Goal: Task Accomplishment & Management: Complete application form

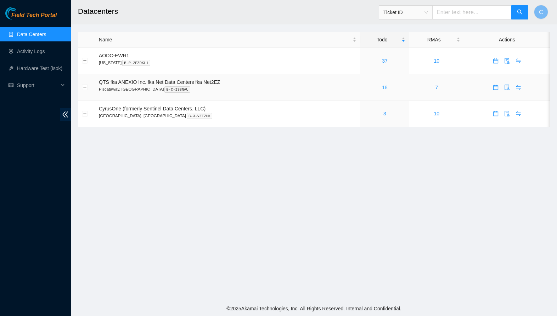
click at [387, 87] on link "18" at bounding box center [385, 88] width 6 height 6
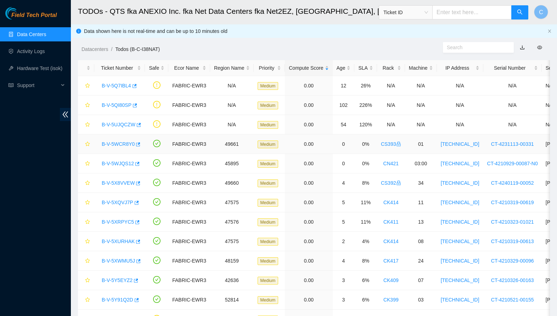
click at [119, 144] on link "B-V-5WCR8Y0" at bounding box center [118, 144] width 33 height 6
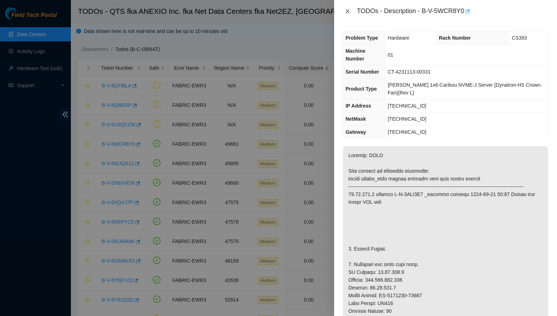
click at [346, 11] on icon "close" at bounding box center [348, 11] width 6 height 6
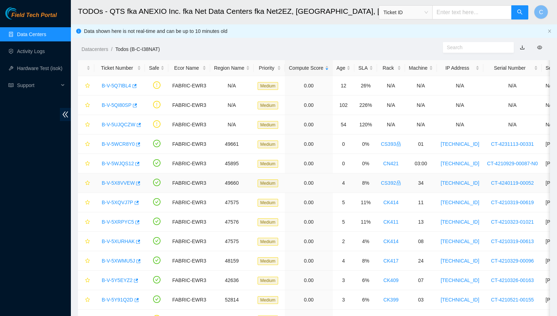
click at [113, 186] on div "B-V-5X8VVEW" at bounding box center [119, 182] width 43 height 11
click at [114, 183] on link "B-V-5X8VVEW" at bounding box center [118, 183] width 33 height 6
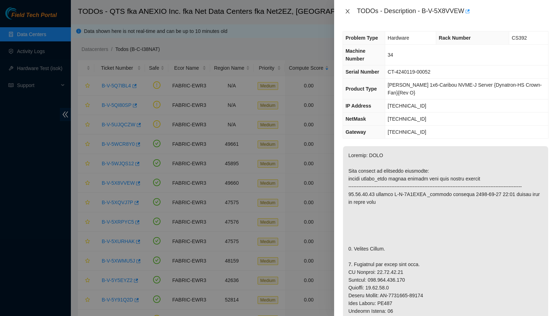
click at [349, 11] on icon "close" at bounding box center [348, 11] width 6 height 6
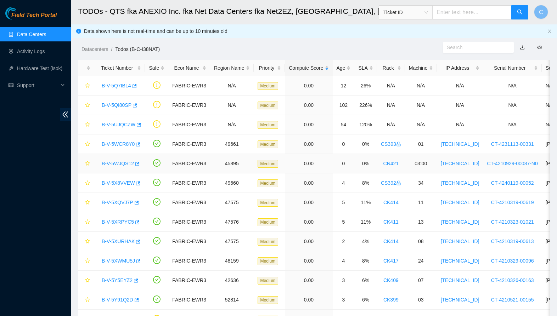
click at [120, 164] on link "B-V-5WJQS12" at bounding box center [118, 164] width 32 height 6
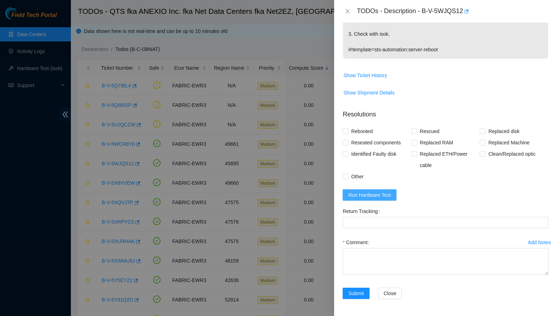
scroll to position [168, 0]
click at [392, 192] on button "Run Hardware Test" at bounding box center [369, 194] width 54 height 11
click at [362, 135] on span "Rebooted" at bounding box center [361, 131] width 27 height 11
click at [347, 133] on input "Rebooted" at bounding box center [344, 131] width 5 height 5
checkbox input "true"
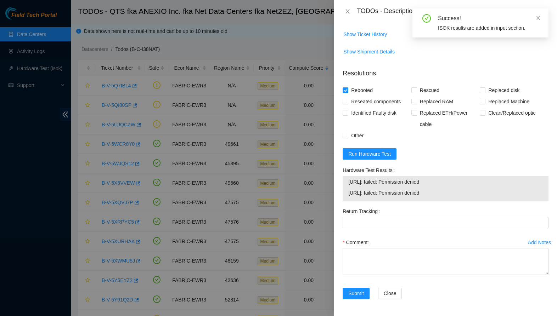
scroll to position [209, 0]
click at [398, 261] on textarea "Comment" at bounding box center [445, 261] width 206 height 27
paste textarea "-Safely rebooted. -Ran isok, passed. See attached."
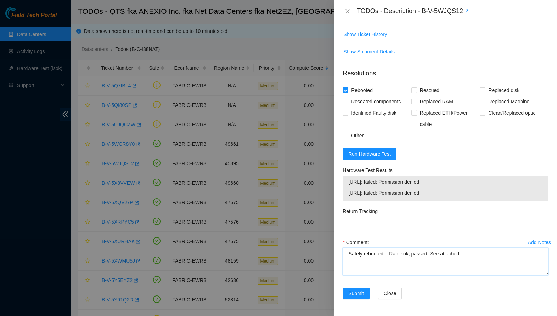
click at [384, 252] on textarea "-Safely rebooted. -Ran isok, passed. See attached." at bounding box center [445, 261] width 206 height 27
click at [435, 256] on textarea "-Safely rebooted node. -Ran isok, passed. See attached." at bounding box center [445, 261] width 206 height 27
type textarea "-Safely rebooted node. -Ran isok, failed. See attached."
click at [350, 300] on div "Submit" at bounding box center [357, 298] width 35 height 20
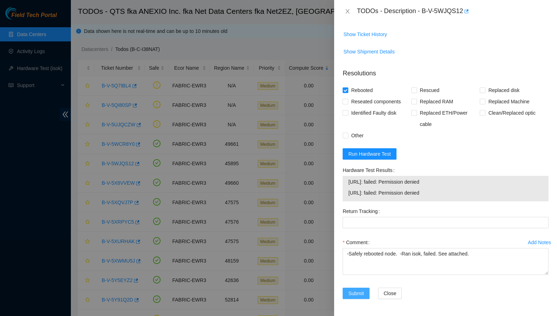
click at [354, 289] on button "Submit" at bounding box center [355, 293] width 27 height 11
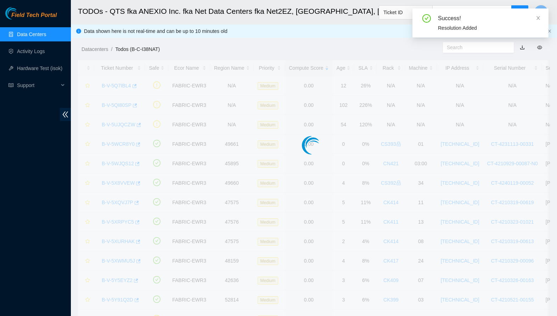
scroll to position [68, 0]
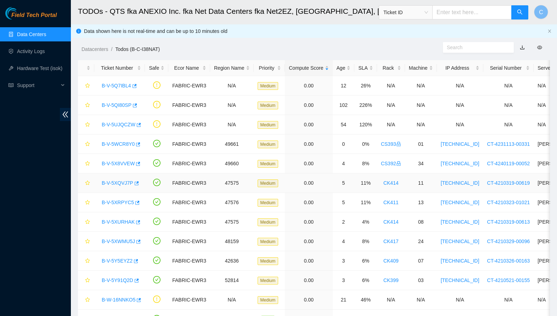
click at [113, 185] on link "B-V-5XQVJ7P" at bounding box center [118, 183] width 32 height 6
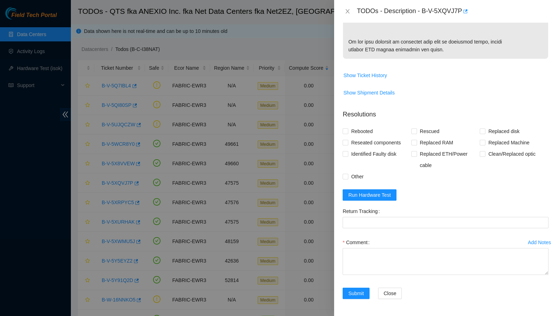
scroll to position [508, 0]
click at [379, 261] on textarea "Comment" at bounding box center [445, 261] width 206 height 27
paste textarea "-Safely powered down machine. -Removed tray containing disk s/n: S45PNC0R689476…"
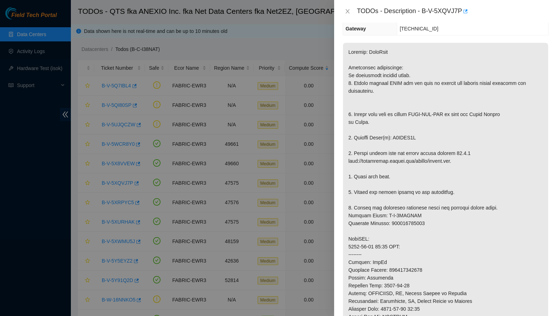
scroll to position [55, 0]
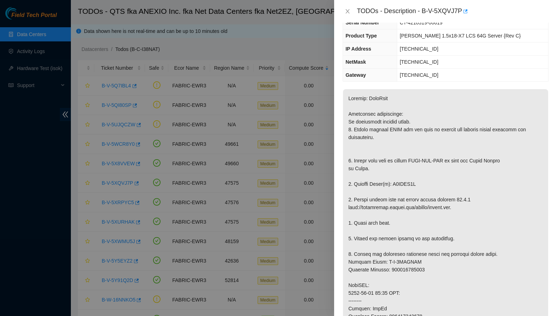
click at [412, 186] on p at bounding box center [445, 285] width 205 height 392
copy p "V1JBWW6H"
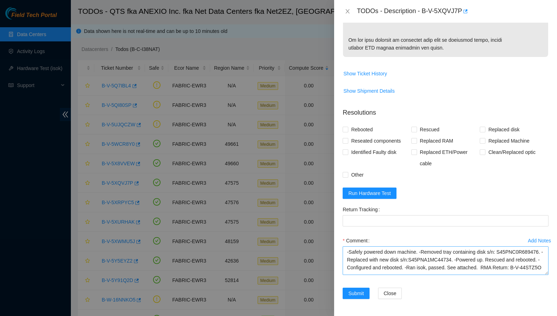
scroll to position [0, 0]
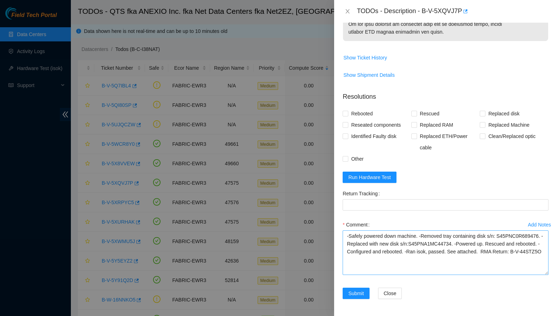
click at [520, 275] on textarea "-Safely powered down machine. -Removed tray containing disk s/n: S45PNC0R689476…" at bounding box center [445, 253] width 206 height 45
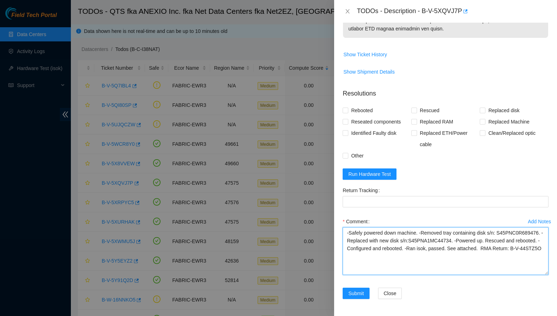
click at [483, 260] on textarea "-Safely powered down machine. -Removed tray containing disk s/n: S45PNC0R689476…" at bounding box center [445, 251] width 206 height 48
paste textarea "V1JBWW6H"
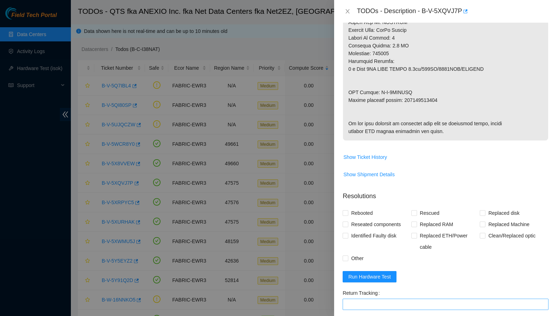
scroll to position [383, 0]
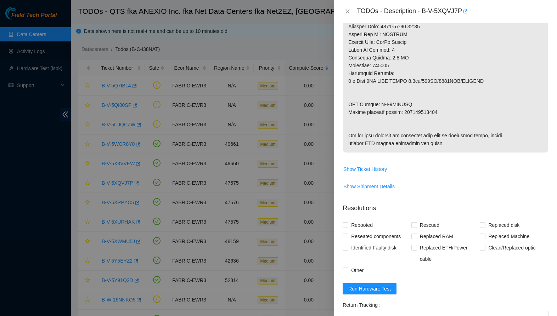
type textarea "-Safely powered down machine. -Removed tray containing disk s/n: S45PNC0R689476…"
copy p "450826223770"
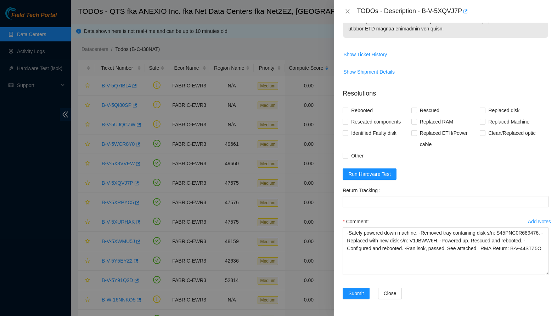
scroll to position [529, 0]
click at [387, 200] on Tracking "Return Tracking" at bounding box center [445, 201] width 206 height 11
paste Tracking "450826223770"
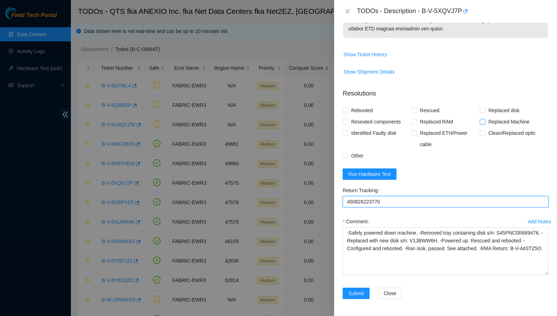
type Tracking "450826223770"
click at [502, 117] on span "Replaced Machine" at bounding box center [508, 121] width 47 height 11
click at [484, 119] on input "Replaced Machine" at bounding box center [481, 121] width 5 height 5
click at [501, 117] on span "Replaced Machine" at bounding box center [508, 121] width 47 height 11
click at [484, 119] on input "Replaced Machine" at bounding box center [481, 121] width 5 height 5
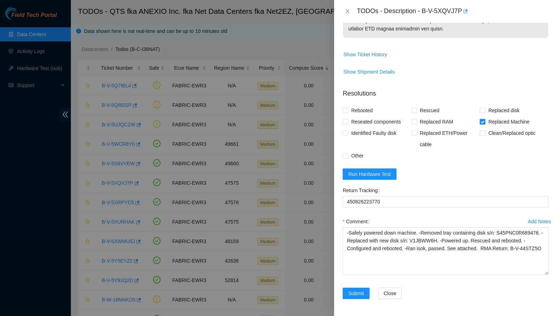
checkbox input "false"
click at [500, 110] on span "Replaced disk" at bounding box center [503, 110] width 37 height 11
click at [484, 110] on input "Replaced disk" at bounding box center [481, 110] width 5 height 5
checkbox input "true"
click at [438, 110] on span "Rescued" at bounding box center [429, 110] width 25 height 11
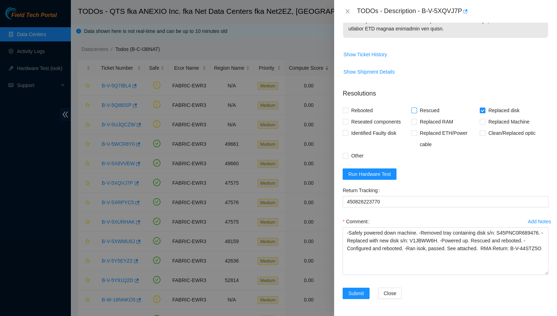
click at [416, 110] on input "Rescued" at bounding box center [413, 110] width 5 height 5
checkbox input "true"
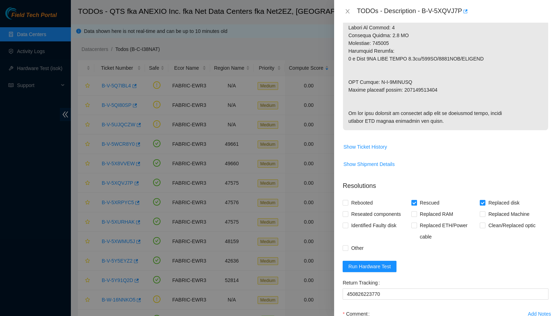
scroll to position [387, 0]
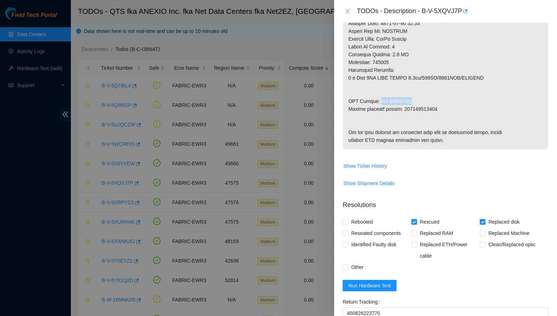
drag, startPoint x: 379, startPoint y: 101, endPoint x: 424, endPoint y: 100, distance: 45.3
copy p "B-V-5XTEOSU"
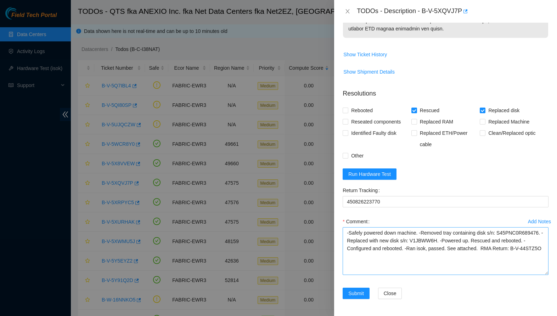
scroll to position [529, 0]
drag, startPoint x: 364, startPoint y: 258, endPoint x: 373, endPoint y: 267, distance: 13.3
click at [373, 267] on textarea "-Safely powered down machine. -Removed tray containing disk s/n: S45PNC0R689476…" at bounding box center [445, 251] width 206 height 48
paste textarea "B-V-5XTEOSU"
click at [372, 242] on textarea "-Safely powered down machine. -Removed tray containing disk s/n: S45PNC0R689476…" at bounding box center [445, 251] width 206 height 48
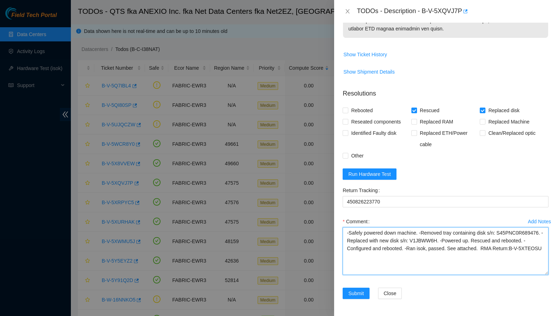
click at [372, 242] on textarea "-Safely powered down machine. -Removed tray containing disk s/n: S45PNC0R689476…" at bounding box center [445, 251] width 206 height 48
type textarea "-Safely powered down machine. -Removed tray containing disk s/n: Z1Z8N81F. -Rep…"
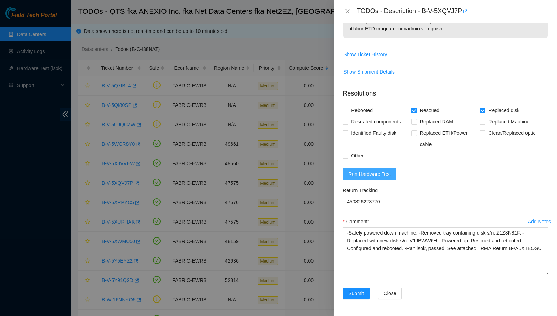
click at [387, 172] on span "Run Hardware Test" at bounding box center [369, 174] width 42 height 8
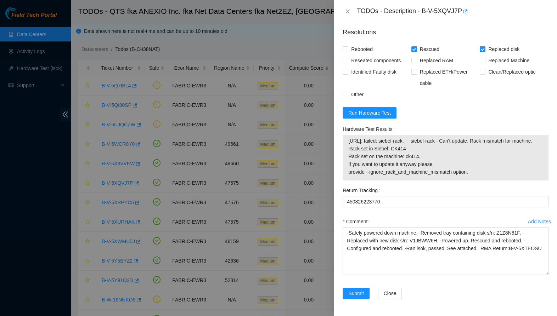
scroll to position [598, 0]
click at [385, 109] on span "Run Hardware Test" at bounding box center [369, 113] width 42 height 8
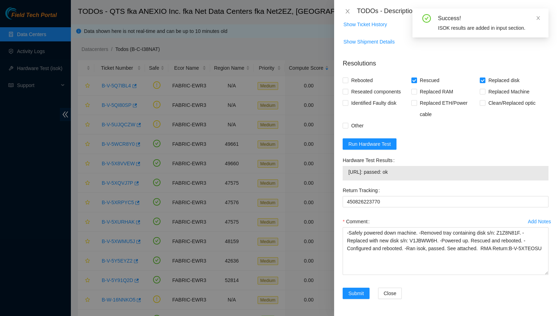
scroll to position [559, 0]
click at [354, 296] on span "Submit" at bounding box center [356, 294] width 16 height 8
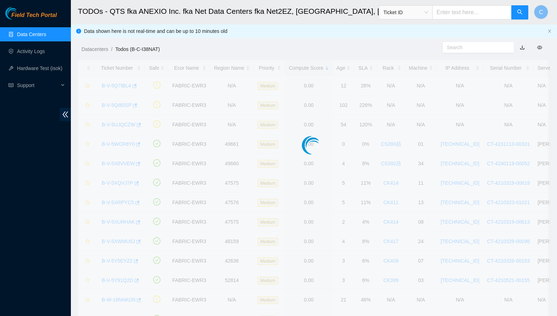
scroll to position [68, 0]
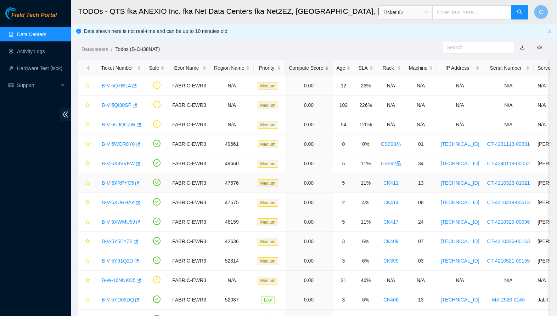
click at [114, 181] on link "B-V-5XRPYC5" at bounding box center [118, 183] width 32 height 6
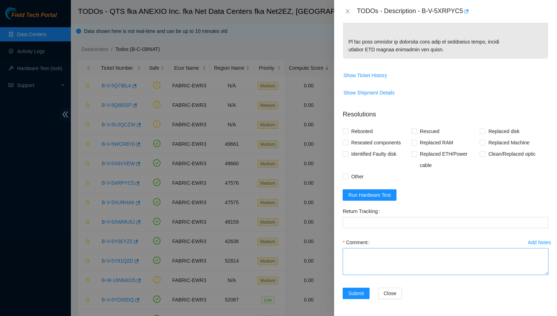
scroll to position [509, 0]
click at [399, 261] on textarea "Comment" at bounding box center [445, 261] width 206 height 27
paste textarea "-Safely powered down machine. -Removed tray containing disk s/n: S45PNC0R689476…"
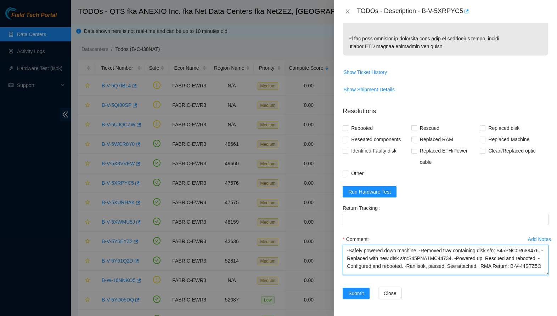
scroll to position [0, 0]
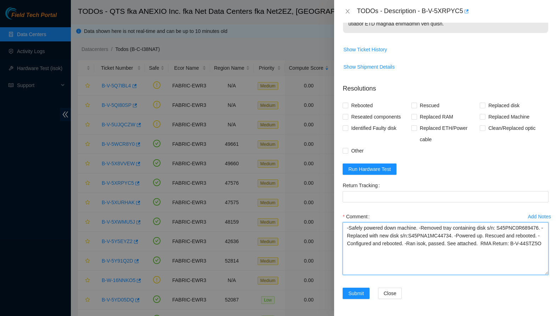
click at [527, 275] on textarea "-Safely powered down machine. -Removed tray containing disk s/n: S45PNC0R689476…" at bounding box center [445, 248] width 206 height 53
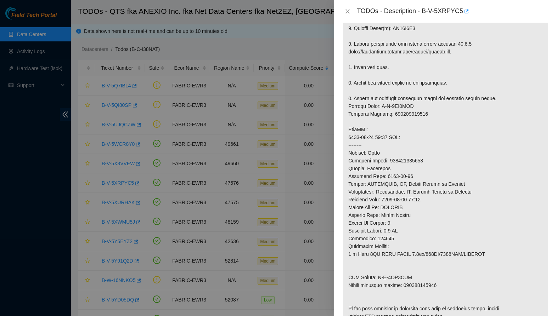
scroll to position [93, 0]
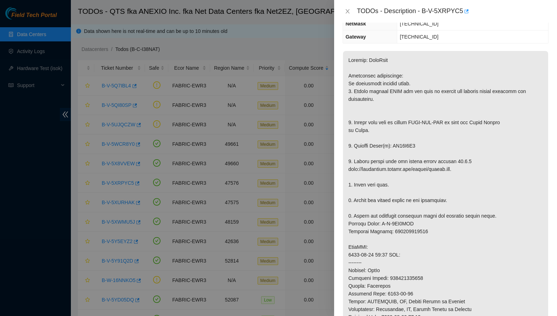
click at [410, 144] on p at bounding box center [445, 247] width 205 height 392
copy p "WS20E1Q9"
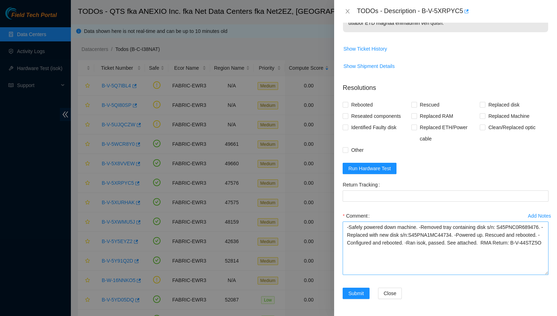
scroll to position [535, 0]
click at [368, 234] on textarea "-Safely powered down machine. -Removed tray containing disk s/n: S45PNC0R689476…" at bounding box center [445, 248] width 206 height 53
paste textarea "WS20E1Q9"
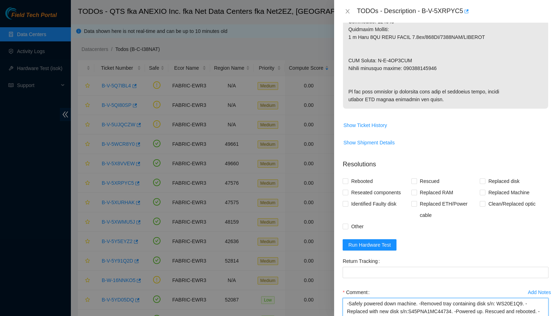
scroll to position [379, 0]
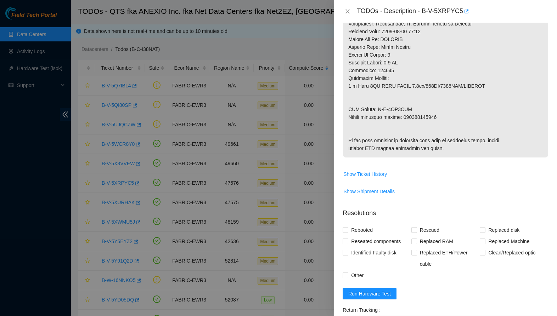
type textarea "-Safely powered down machine. -Removed tray containing disk s/n: WS20E1Q9. -Rep…"
copy p "450826223894"
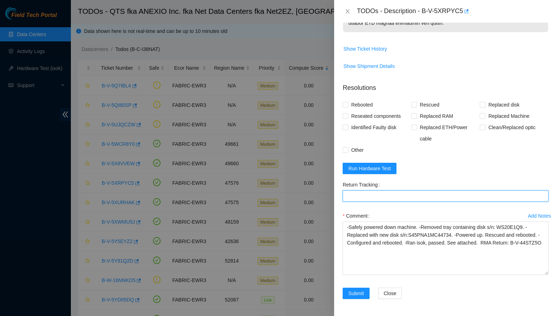
click at [414, 199] on Tracking "Return Tracking" at bounding box center [445, 196] width 206 height 11
paste Tracking "450826223894"
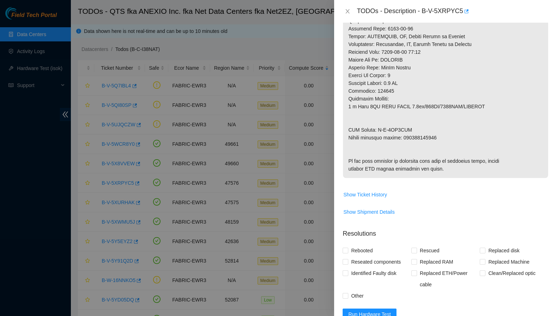
scroll to position [357, 0]
type Tracking "450826223894"
drag, startPoint x: 378, startPoint y: 130, endPoint x: 412, endPoint y: 130, distance: 33.6
copy p "B-V-5XT3OGS"
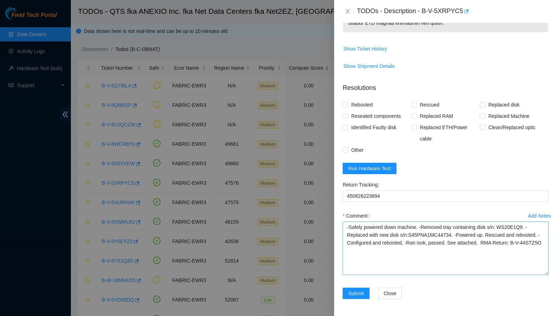
scroll to position [535, 0]
drag, startPoint x: 518, startPoint y: 243, endPoint x: 518, endPoint y: 249, distance: 6.4
click at [518, 249] on textarea "-Safely powered down machine. -Removed tray containing disk s/n: WS20E1Q9. -Rep…" at bounding box center [445, 248] width 206 height 53
paste textarea "5XT3OGS"
type textarea "-Safely powered down machine. -Removed tray containing disk s/n: WS20E1Q9. -Rep…"
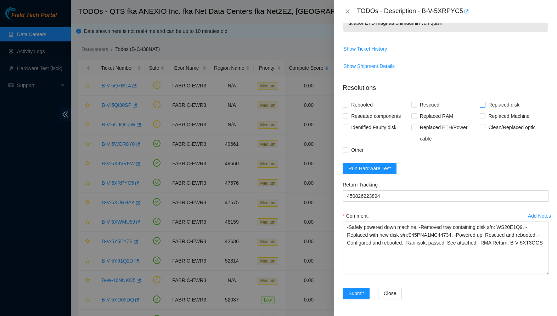
click at [510, 105] on span "Replaced disk" at bounding box center [503, 104] width 37 height 11
click at [484, 105] on input "Replaced disk" at bounding box center [481, 104] width 5 height 5
checkbox input "true"
click at [425, 107] on span "Rescued" at bounding box center [429, 104] width 25 height 11
click at [416, 107] on input "Rescued" at bounding box center [413, 104] width 5 height 5
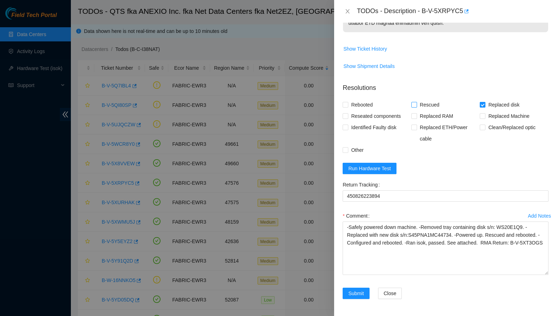
checkbox input "true"
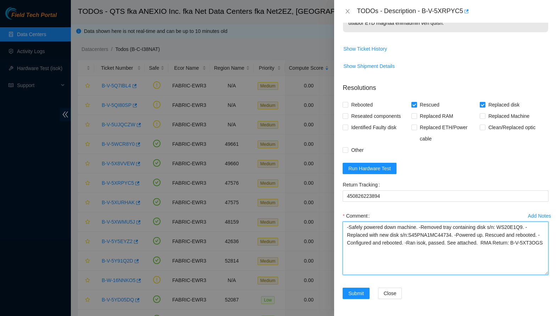
click at [429, 236] on textarea "-Safely powered down machine. -Removed tray containing disk s/n: WS20E1Q9. -Rep…" at bounding box center [445, 248] width 206 height 53
click at [443, 258] on textarea "-Safely powered down machine. -Removed tray containing disk s/n: WS20E1Q9. -Rep…" at bounding box center [445, 248] width 206 height 53
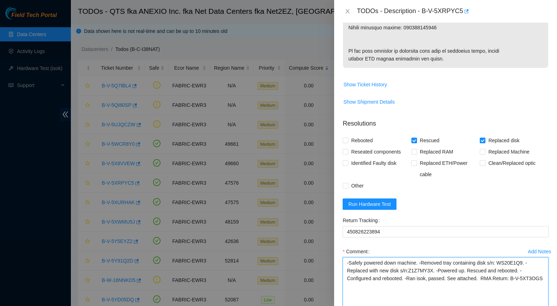
scroll to position [516, 0]
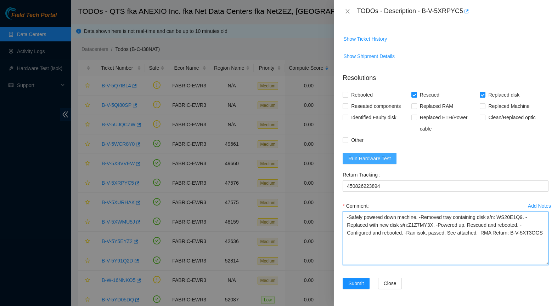
type textarea "-Safely powered down machine. -Removed tray containing disk s/n: WS20E1Q9. -Rep…"
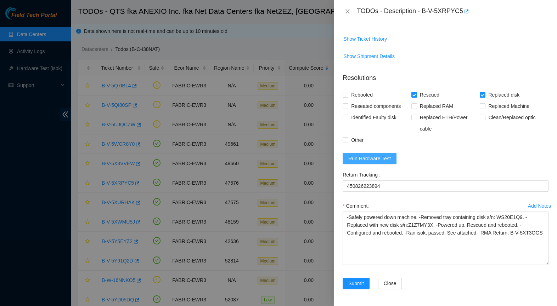
click at [382, 163] on span "Run Hardware Test" at bounding box center [369, 159] width 42 height 8
click at [423, 282] on div "Close" at bounding box center [401, 283] width 47 height 11
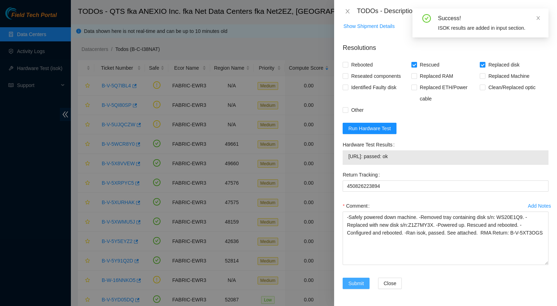
scroll to position [575, 0]
click at [357, 282] on span "Submit" at bounding box center [356, 284] width 16 height 8
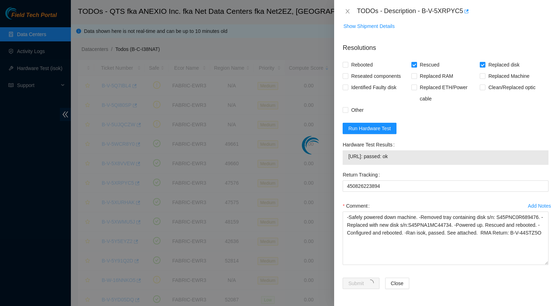
scroll to position [78, 0]
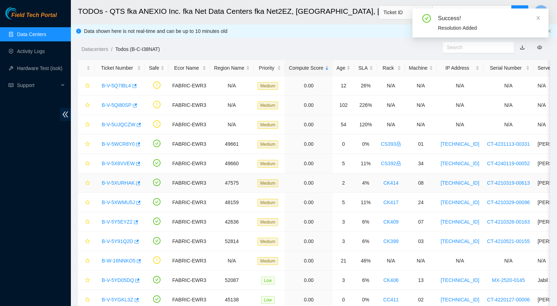
click at [110, 182] on link "B-V-5XURHAK" at bounding box center [118, 183] width 33 height 6
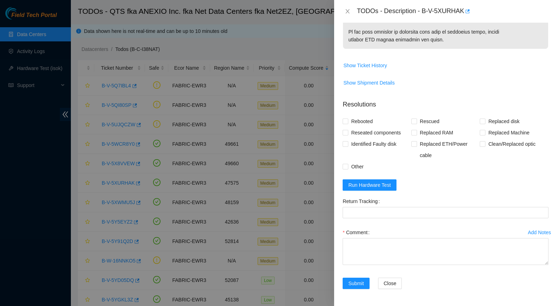
scroll to position [487, 0]
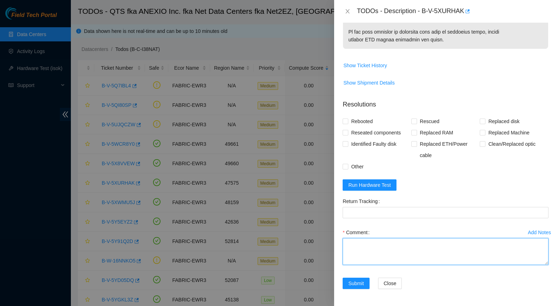
click at [374, 255] on textarea "Comment" at bounding box center [445, 251] width 206 height 27
paste textarea "-Safely powered down machine. -Removed tray containing disk s/n: S45PNC0R689476…"
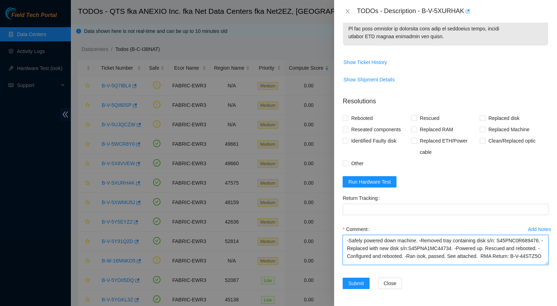
scroll to position [0, 0]
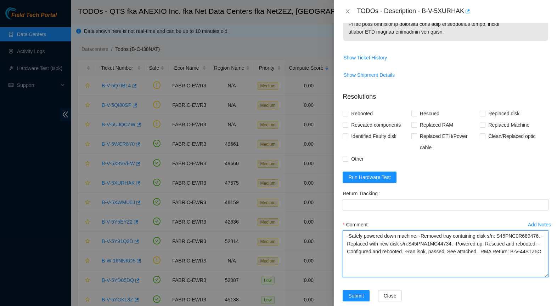
click at [522, 278] on textarea "-Safely powered down machine. -Removed tray containing disk s/n: S45PNC0R689476…" at bounding box center [445, 254] width 206 height 47
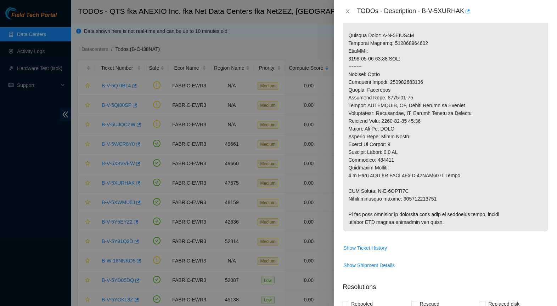
scroll to position [295, 0]
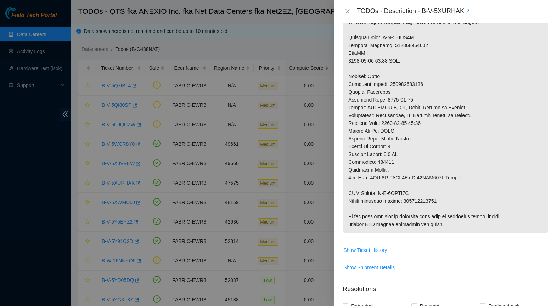
type textarea "-Safely powered down machine. -Removed tray containing disk s/n: S45PNC0R689476…"
click at [422, 207] on p at bounding box center [445, 41] width 205 height 385
copy p "463470064655"
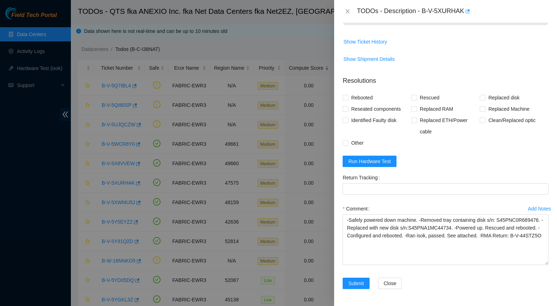
scroll to position [511, 0]
click at [415, 181] on div "Return Tracking" at bounding box center [445, 177] width 206 height 11
click at [414, 187] on Tracking "Return Tracking" at bounding box center [445, 188] width 206 height 11
paste Tracking "463470064655"
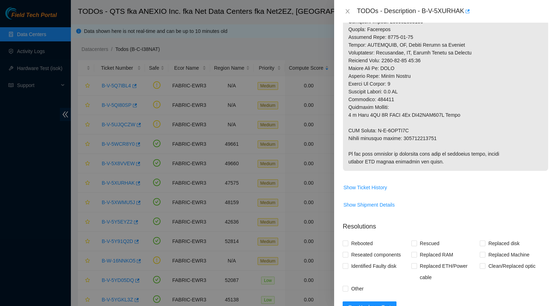
scroll to position [303, 0]
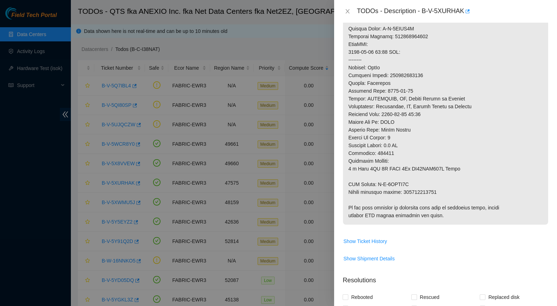
type Tracking "463470064655"
drag, startPoint x: 379, startPoint y: 193, endPoint x: 417, endPoint y: 194, distance: 38.2
click at [417, 194] on p at bounding box center [445, 32] width 205 height 385
copy p "B-V-5XYLC2J"
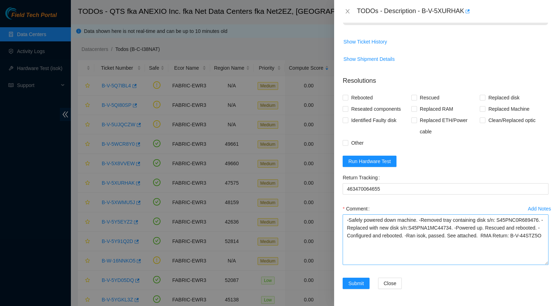
scroll to position [511, 0]
drag, startPoint x: 377, startPoint y: 245, endPoint x: 379, endPoint y: 250, distance: 5.7
click at [379, 250] on textarea "-Safely powered down machine. -Removed tray containing disk s/n: S45PNC0R689476…" at bounding box center [445, 240] width 206 height 51
paste textarea "5XYLC2J"
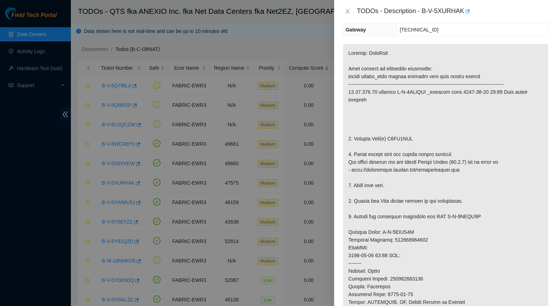
scroll to position [87, 0]
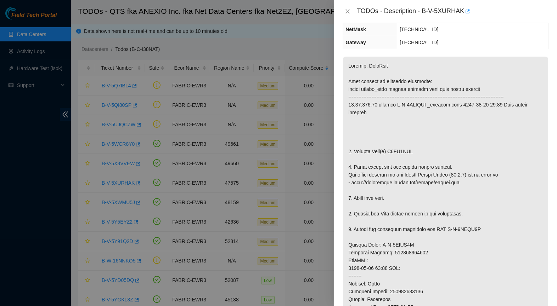
click at [404, 159] on p at bounding box center [445, 249] width 205 height 385
copy p "V1JM5TTH"
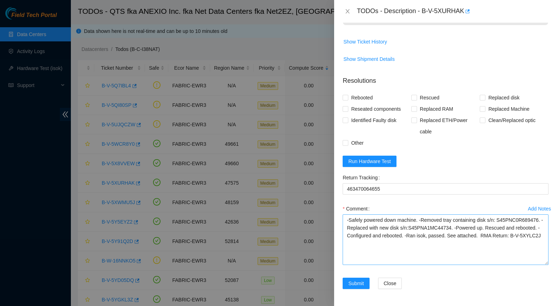
scroll to position [511, 0]
click at [366, 228] on textarea "-Safely powered down machine. -Removed tray containing disk s/n: S45PNC0R689476…" at bounding box center [445, 240] width 206 height 51
paste textarea "V1JM5TTH"
click at [439, 228] on textarea "-Safely powered down machine. -Removed tray containing disk s/n: V1JM5TTH. -Rep…" at bounding box center [445, 240] width 206 height 51
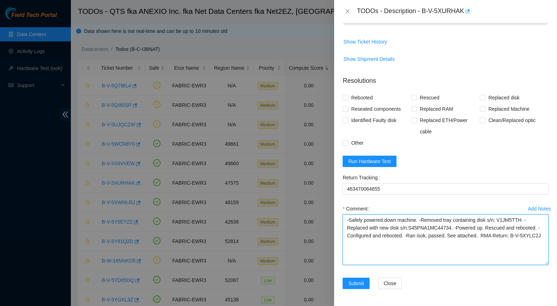
click at [439, 228] on textarea "-Safely powered down machine. -Removed tray containing disk s/n: V1JM5TTH. -Rep…" at bounding box center [445, 240] width 206 height 51
click at [425, 251] on textarea "-Safely powered down machine. -Removed tray containing disk s/n: V1JM5TTH. -Rep…" at bounding box center [445, 240] width 206 height 51
type textarea "-Safely powered down machine. -Removed tray containing disk s/n: V1JM5TTH. -Rep…"
click at [439, 100] on span "Rescued" at bounding box center [429, 97] width 25 height 11
click at [416, 100] on input "Rescued" at bounding box center [413, 97] width 5 height 5
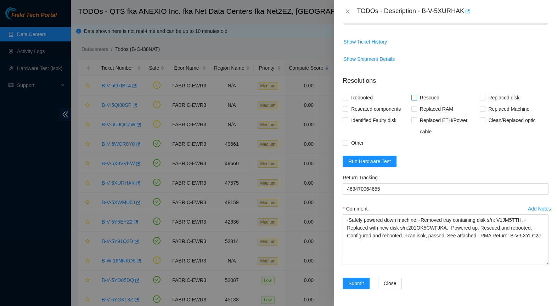
checkbox input "true"
click at [491, 99] on span "Replaced disk" at bounding box center [503, 97] width 37 height 11
click at [484, 99] on input "Replaced disk" at bounding box center [481, 97] width 5 height 5
checkbox input "true"
click at [442, 239] on textarea "-Safely powered down machine. -Removed tray containing disk s/n: V1JM5TTH. -Rep…" at bounding box center [445, 240] width 206 height 51
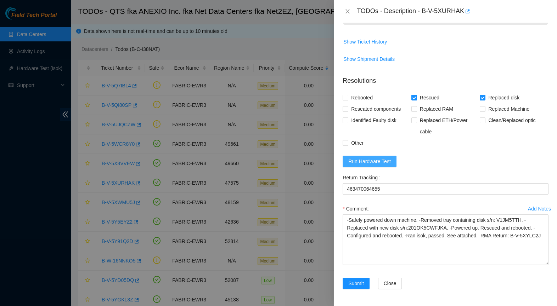
click at [388, 161] on span "Run Hardware Test" at bounding box center [369, 162] width 42 height 8
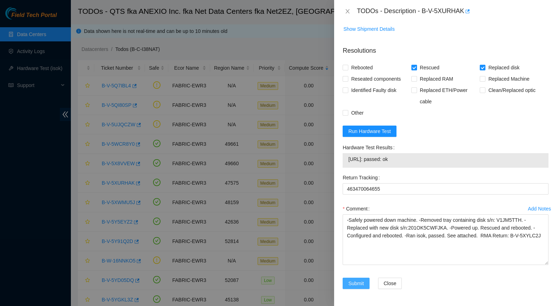
scroll to position [541, 0]
click at [358, 283] on span "Submit" at bounding box center [356, 284] width 16 height 8
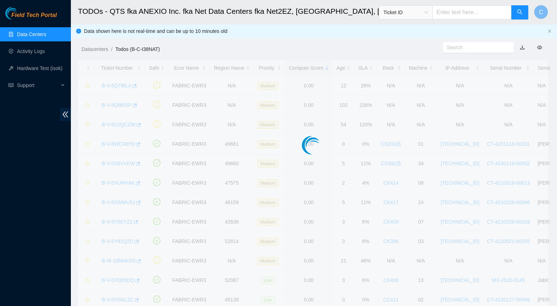
scroll to position [78, 0]
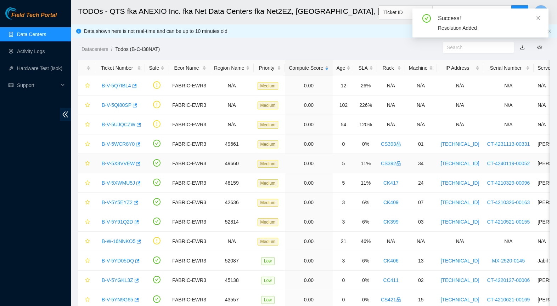
click at [116, 164] on link "B-V-5X8VVEW" at bounding box center [118, 164] width 33 height 6
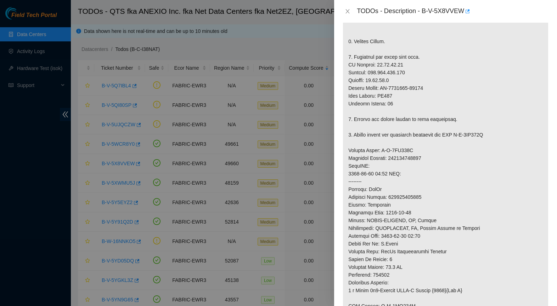
scroll to position [207, 0]
click at [351, 0] on div "TODOs - Description - B-V-5X8VVEW" at bounding box center [445, 11] width 223 height 23
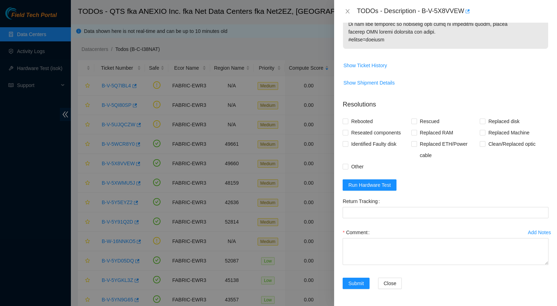
scroll to position [521, 0]
click at [383, 187] on span "Run Hardware Test" at bounding box center [369, 185] width 42 height 8
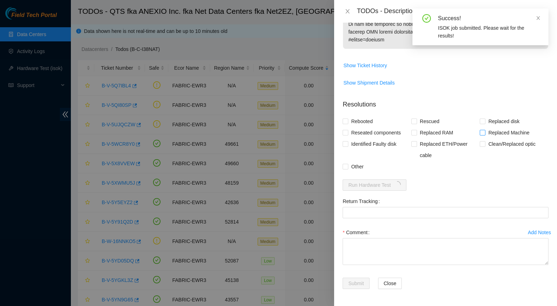
click at [488, 132] on span "Replaced Machine" at bounding box center [508, 132] width 47 height 11
click at [484, 132] on input "Replaced Machine" at bounding box center [481, 132] width 5 height 5
checkbox input "true"
click at [429, 115] on form "Resolutions Rebooted Rescued Replaced disk Reseated components Replaced RAM Rep…" at bounding box center [445, 196] width 206 height 204
click at [426, 121] on span "Rescued" at bounding box center [429, 121] width 25 height 11
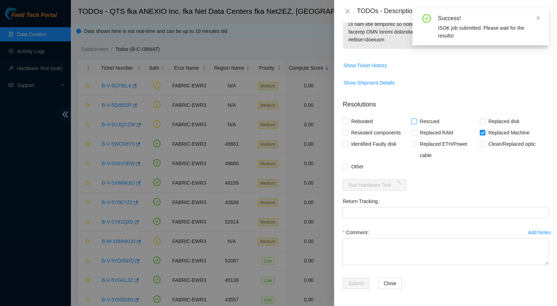
click at [416, 121] on input "Rescued" at bounding box center [413, 121] width 5 height 5
checkbox input "true"
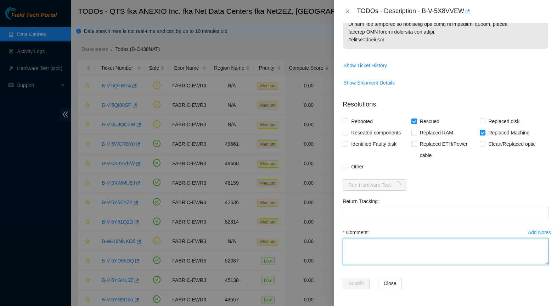
click at [375, 247] on textarea "Comment" at bounding box center [445, 251] width 206 height 27
paste textarea "-Safely powered down machine. -Removed machine s/n: MX-2134-0398. -Replaced wit…"
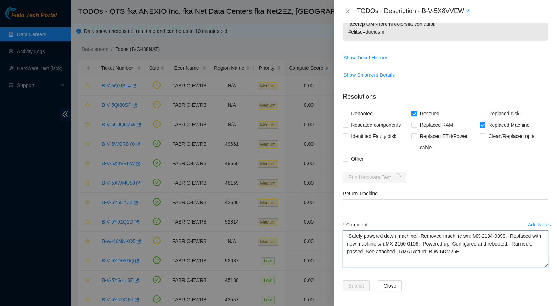
click at [513, 268] on textarea "-Safely powered down machine. -Removed machine s/n: MX-2134-0398. -Replaced wit…" at bounding box center [445, 249] width 206 height 37
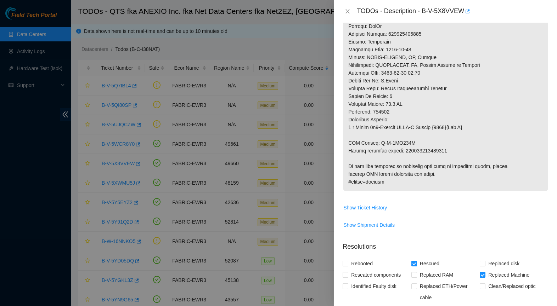
scroll to position [352, 0]
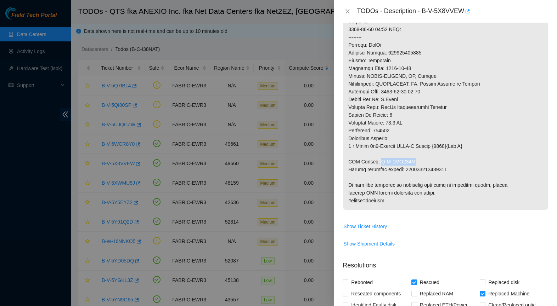
drag, startPoint x: 378, startPoint y: 170, endPoint x: 415, endPoint y: 168, distance: 36.9
click at [415, 168] on p at bounding box center [445, 2] width 205 height 416
copy p "B-V-5XE508O"
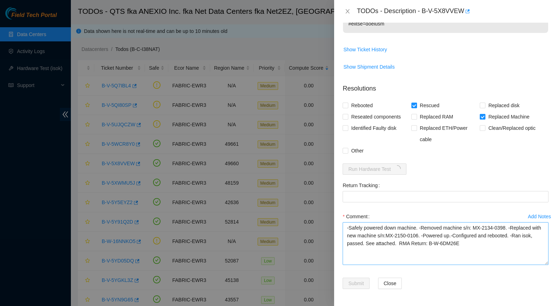
scroll to position [537, 0]
drag, startPoint x: 442, startPoint y: 243, endPoint x: 442, endPoint y: 249, distance: 6.4
click at [442, 249] on textarea "-Safely powered down machine. -Removed machine s/n: MX-2134-0398. -Replaced wit…" at bounding box center [445, 243] width 206 height 43
paste textarea "V-5XE508O"
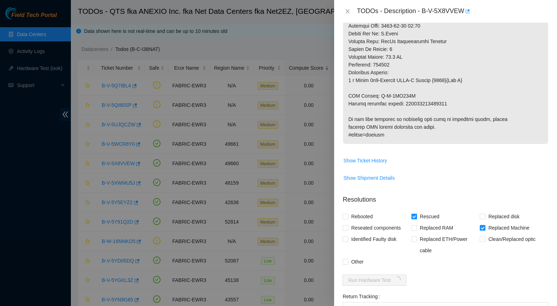
scroll to position [366, 0]
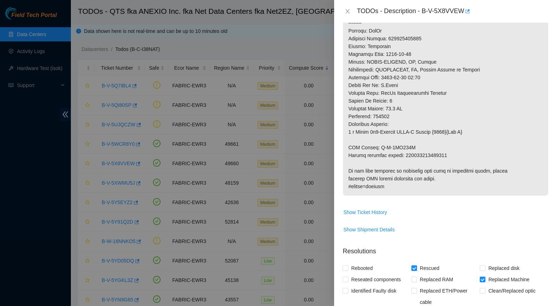
type textarea "-Safely powered down machine. -Removed machine s/n: MX-2134-0398. -Replaced wit…"
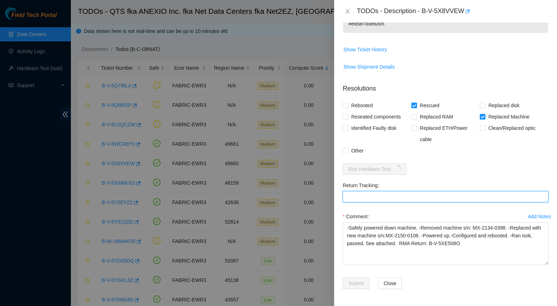
click at [409, 198] on Tracking "Return Tracking" at bounding box center [445, 196] width 206 height 11
paste Tracking "093642900249105"
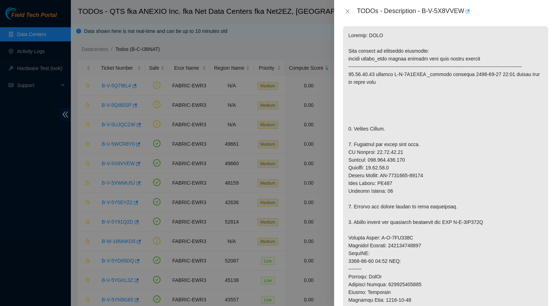
scroll to position [123, 0]
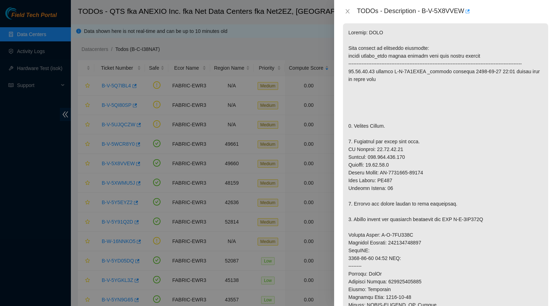
type Tracking "093642900249105"
drag, startPoint x: 384, startPoint y: 180, endPoint x: 432, endPoint y: 183, distance: 48.2
click at [432, 183] on p at bounding box center [445, 231] width 205 height 416
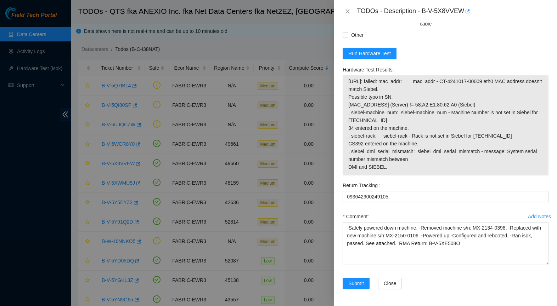
scroll to position [653, 0]
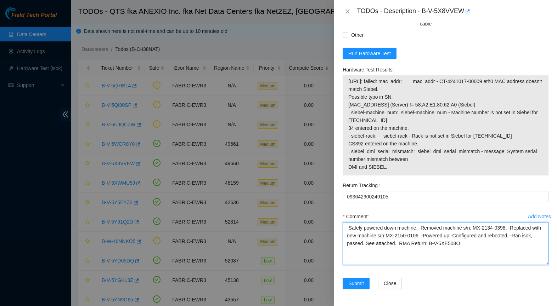
drag, startPoint x: 397, startPoint y: 236, endPoint x: 433, endPoint y: 238, distance: 36.1
click at [433, 238] on textarea "-Safely powered down machine. -Removed machine s/n: MX-2134-0398. -Replaced wit…" at bounding box center [445, 243] width 206 height 43
paste textarea "CT-4241017-00009"
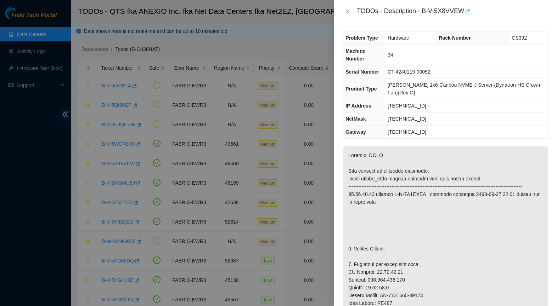
scroll to position [0, 0]
drag, startPoint x: 392, startPoint y: 71, endPoint x: 450, endPoint y: 73, distance: 58.1
click at [450, 73] on td "CT-4240119-00052" at bounding box center [466, 72] width 163 height 13
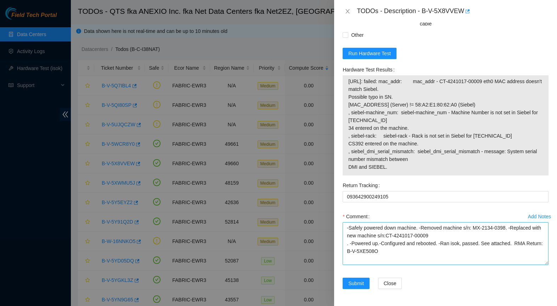
scroll to position [653, 0]
drag, startPoint x: 476, startPoint y: 228, endPoint x: 510, endPoint y: 229, distance: 33.6
click at [510, 229] on textarea "-Safely powered down machine. -Removed machine s/n: MX-2134-0398. -Replaced wit…" at bounding box center [445, 243] width 206 height 43
drag, startPoint x: 512, startPoint y: 228, endPoint x: 478, endPoint y: 228, distance: 33.6
paste textarea "CT-4240119-00052"
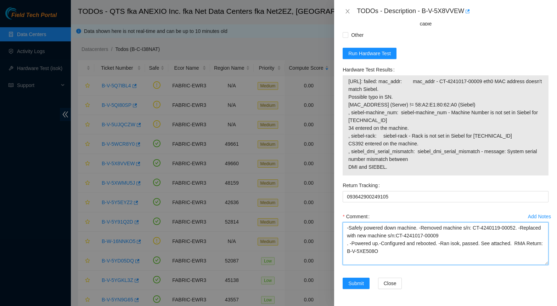
click at [346, 244] on textarea "-Safely powered down machine. -Removed machine s/n: CT-4240119-00052. -Replaced…" at bounding box center [445, 243] width 206 height 43
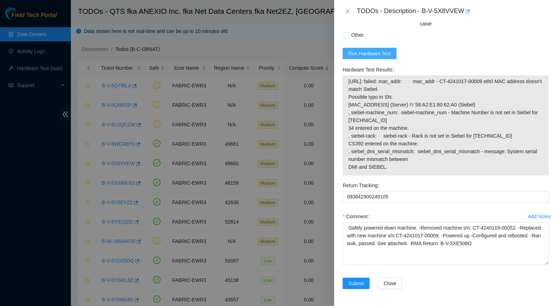
click at [382, 53] on span "Run Hardware Test" at bounding box center [369, 54] width 42 height 8
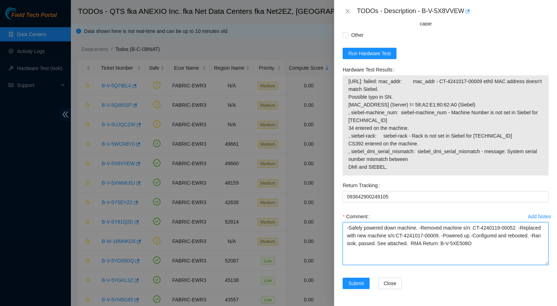
click at [400, 243] on textarea "-Safely powered down machine. -Removed machine s/n: CT-4240119-00052. -Replaced…" at bounding box center [445, 243] width 206 height 43
drag, startPoint x: 406, startPoint y: 245, endPoint x: 428, endPoint y: 244, distance: 22.0
click at [428, 244] on textarea "-Safely powered down machine. -Removed machine s/n: CT-4240119-00052. -Replaced…" at bounding box center [445, 243] width 206 height 43
type textarea "-Safely powered down machine. -Removed machine s/n: CT-4240119-00052. -Replaced…"
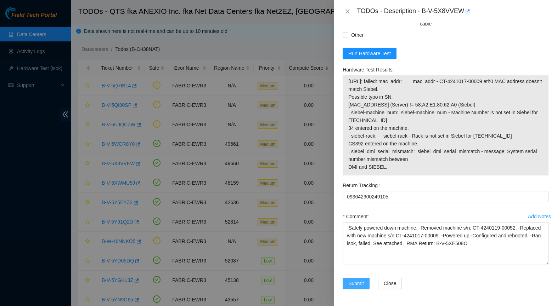
click at [363, 283] on span "Submit" at bounding box center [356, 284] width 16 height 8
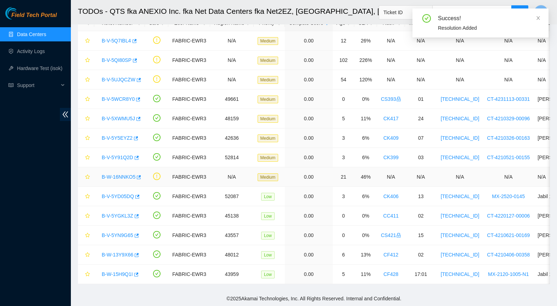
scroll to position [45, 0]
click at [116, 117] on link "B-V-5XWMU5J" at bounding box center [118, 119] width 33 height 6
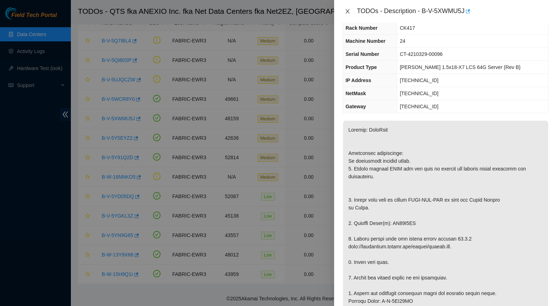
click at [348, 12] on icon "close" at bounding box center [348, 11] width 6 height 6
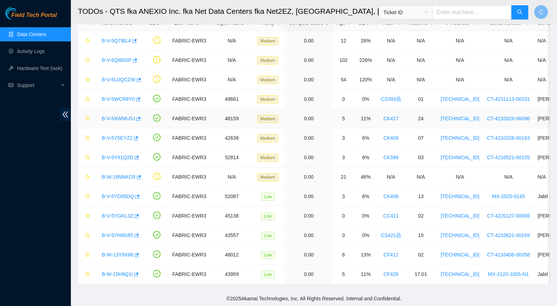
click at [120, 117] on link "B-V-5XWMU5J" at bounding box center [118, 119] width 33 height 6
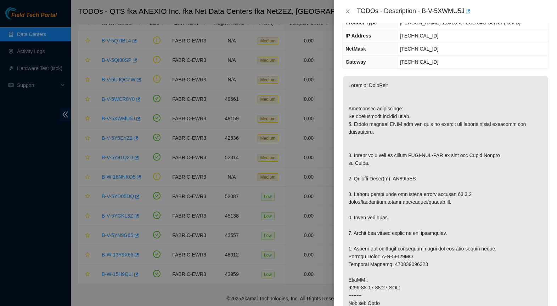
scroll to position [69, 0]
click at [347, 10] on icon "close" at bounding box center [348, 11] width 6 height 6
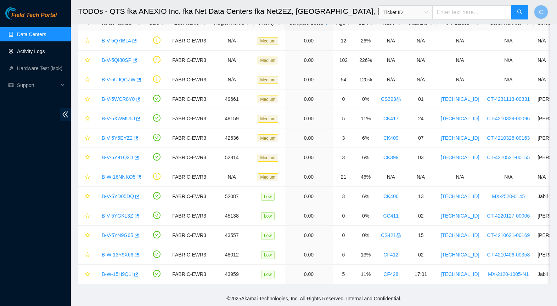
click at [30, 53] on link "Activity Logs" at bounding box center [31, 52] width 28 height 6
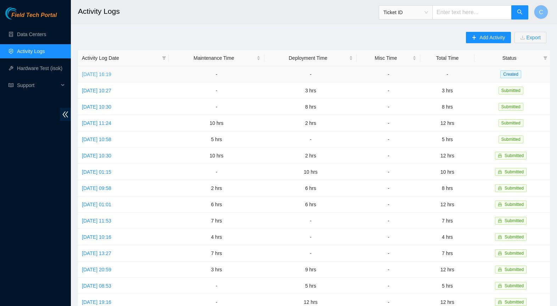
click at [111, 75] on link "[DATE] 16:19" at bounding box center [96, 75] width 29 height 6
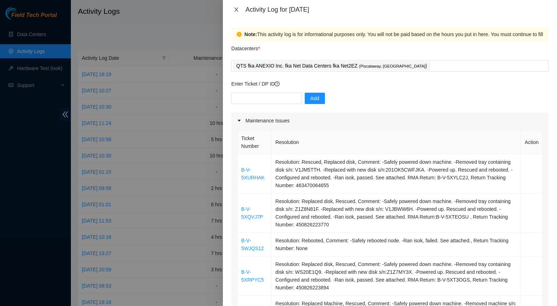
click at [236, 8] on icon "close" at bounding box center [236, 10] width 6 height 6
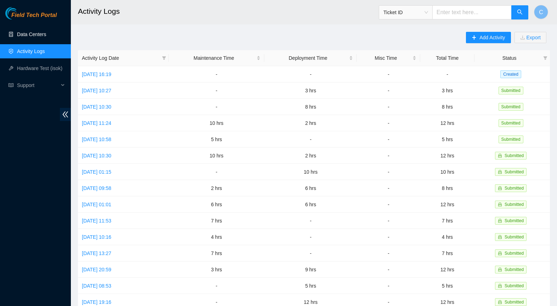
click at [34, 37] on link "Data Centers" at bounding box center [31, 35] width 29 height 6
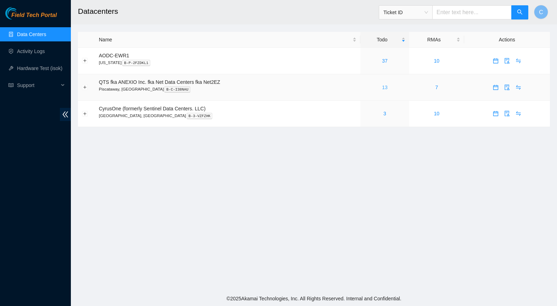
click at [387, 86] on link "13" at bounding box center [385, 88] width 6 height 6
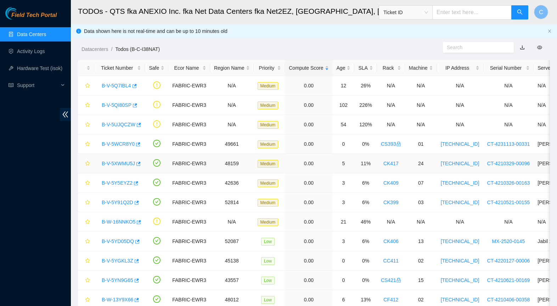
click at [120, 163] on link "B-V-5XWMU5J" at bounding box center [118, 164] width 33 height 6
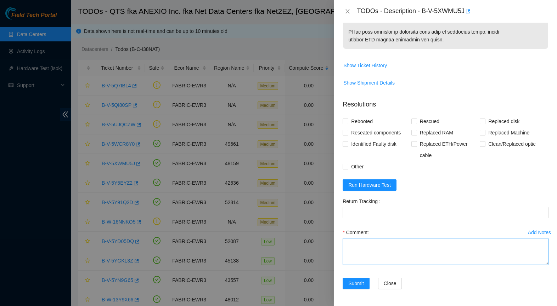
scroll to position [526, 0]
click at [397, 254] on textarea "Comment" at bounding box center [445, 251] width 206 height 27
paste textarea "-Safely powered down machine. -Removed tray containing disk s/n: S45PNC0R689476…"
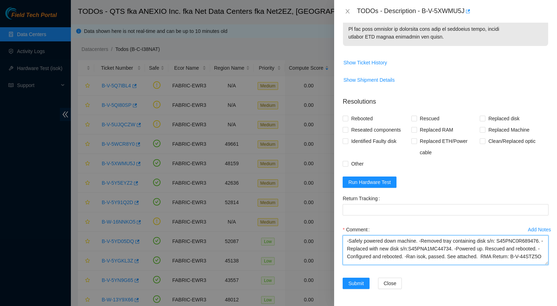
scroll to position [0, 0]
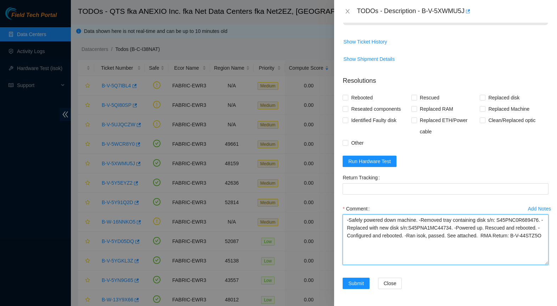
click at [523, 265] on textarea "-Safely powered down machine. -Removed tray containing disk s/n: S45PNC0R689476…" at bounding box center [445, 240] width 206 height 51
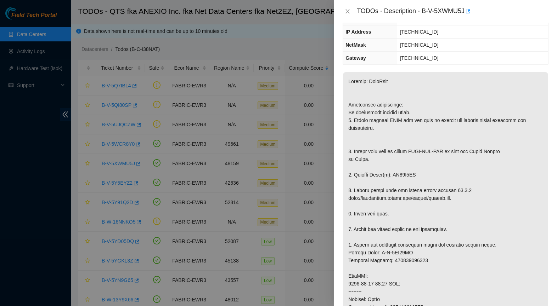
scroll to position [85, 0]
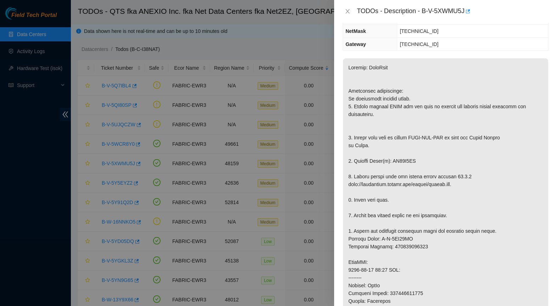
click at [406, 162] on p at bounding box center [445, 258] width 205 height 400
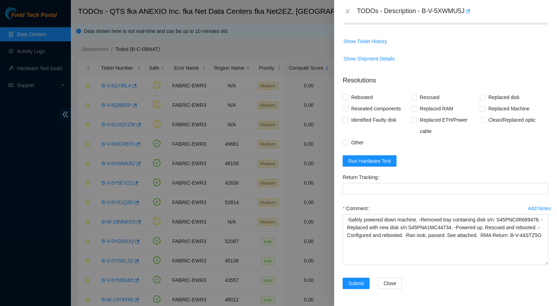
scroll to position [550, 0]
click at [368, 227] on textarea "-Safely powered down machine. -Removed tray containing disk s/n: S45PNC0R689476…" at bounding box center [445, 239] width 206 height 51
paste textarea "WS20B2NA"
click at [431, 226] on textarea "-Safely powered down machine. -Removed tray containing disk s/n: WS20B2NA. -Rep…" at bounding box center [445, 239] width 206 height 51
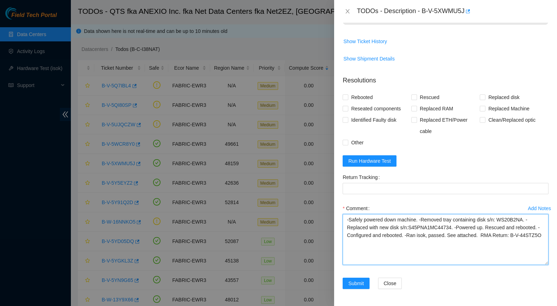
click at [431, 226] on textarea "-Safely powered down machine. -Removed tray containing disk s/n: WS20B2NA. -Rep…" at bounding box center [445, 239] width 206 height 51
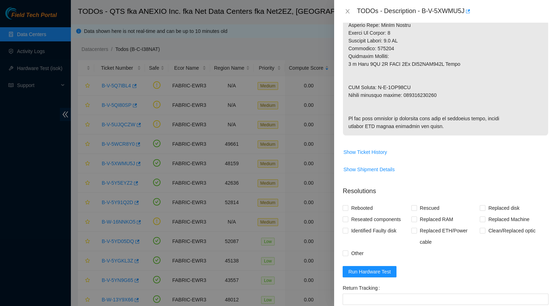
scroll to position [405, 0]
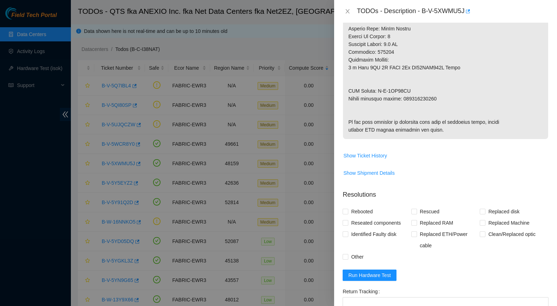
type textarea "-Safely powered down machine. -Removed tray containing disk s/n: WS20B2NA. -Rep…"
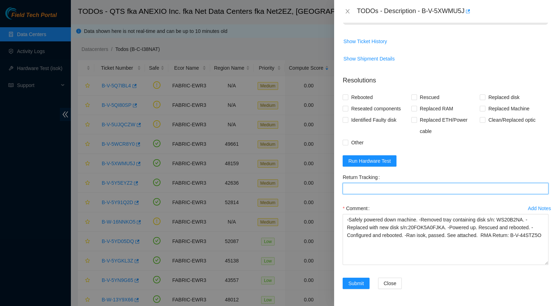
click at [383, 192] on Tracking "Return Tracking" at bounding box center [445, 188] width 206 height 11
paste Tracking "463470064151"
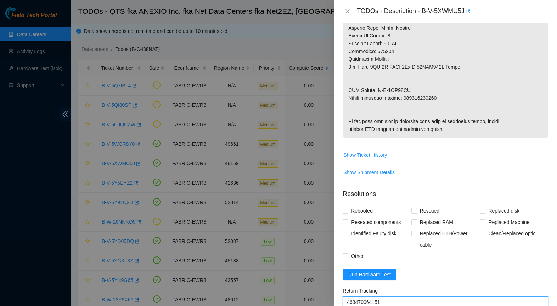
scroll to position [376, 0]
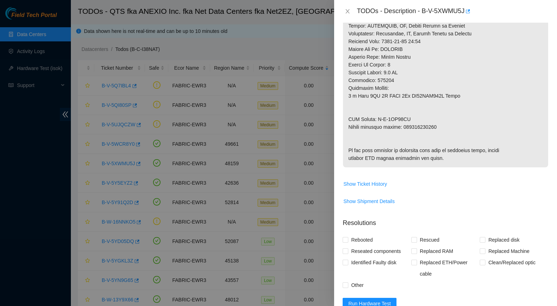
type Tracking "463470064151"
drag, startPoint x: 377, startPoint y: 119, endPoint x: 417, endPoint y: 120, distance: 39.3
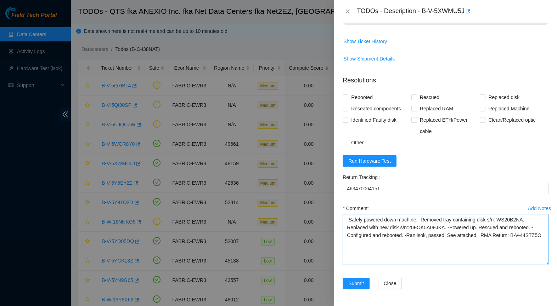
scroll to position [550, 0]
click at [516, 239] on textarea "-Safely powered down machine. -Removed tray containing disk s/n: WS20B2NA. -Rep…" at bounding box center [445, 239] width 206 height 51
paste textarea "B-V-5XY41KW"
type textarea "-Safely powered down machine. -Removed tray containing disk s/n: WS20B2NA. -Rep…"
click at [501, 99] on span "Replaced disk" at bounding box center [503, 97] width 37 height 11
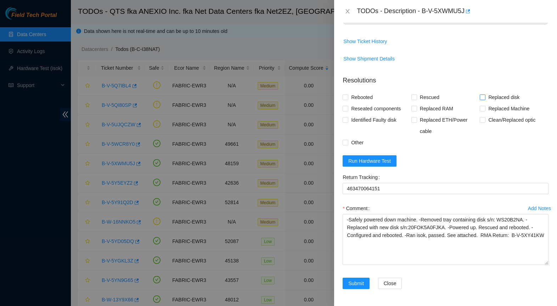
click at [484, 99] on input "Replaced disk" at bounding box center [481, 97] width 5 height 5
checkbox input "true"
click at [426, 98] on span "Rescued" at bounding box center [429, 97] width 25 height 11
click at [416, 98] on input "Rescued" at bounding box center [413, 97] width 5 height 5
checkbox input "true"
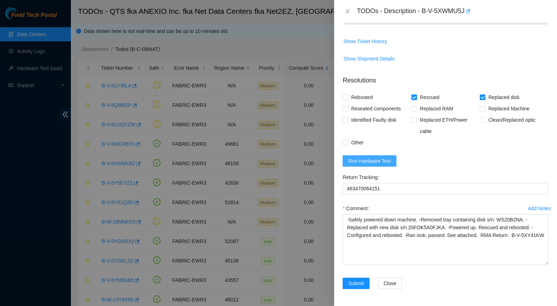
click at [389, 163] on span "Run Hardware Test" at bounding box center [369, 161] width 42 height 8
click at [389, 165] on button "Run Hardware Test" at bounding box center [369, 160] width 54 height 11
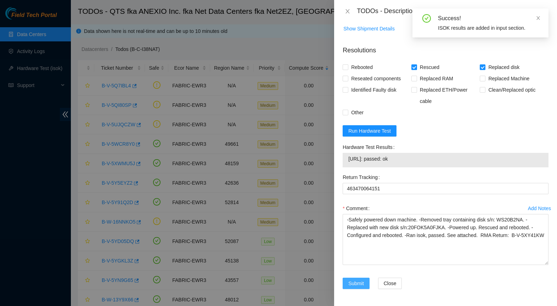
scroll to position [580, 0]
click at [352, 285] on span "Submit" at bounding box center [356, 284] width 16 height 8
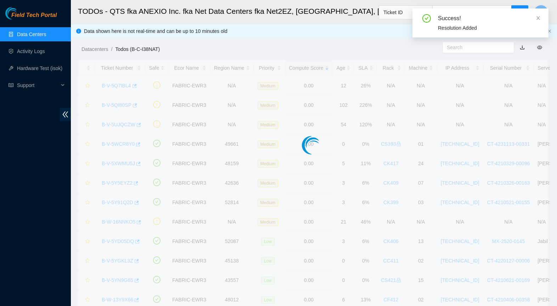
scroll to position [78, 0]
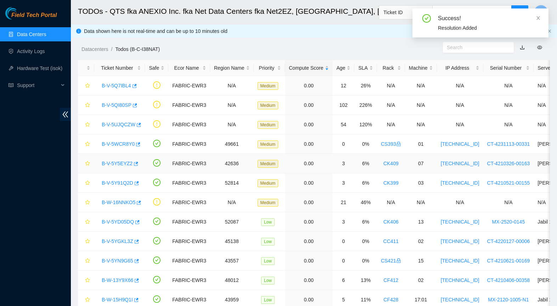
click at [119, 165] on link "B-V-5Y5EYZ2" at bounding box center [117, 164] width 31 height 6
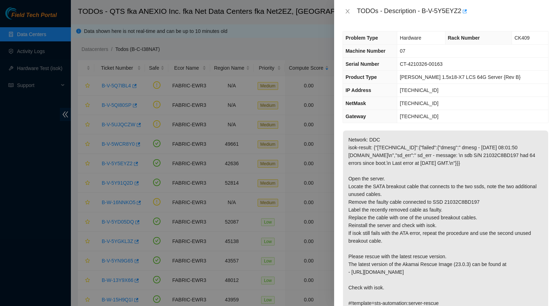
scroll to position [0, 0]
click at [346, 12] on icon "close" at bounding box center [348, 11] width 6 height 6
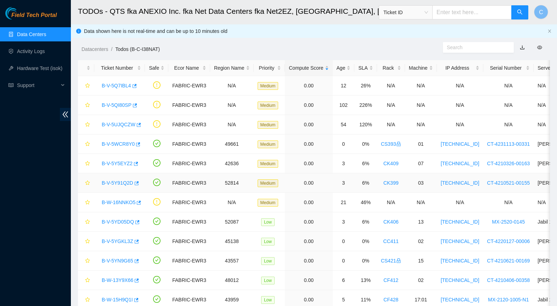
click at [125, 183] on link "B-V-5Y91Q2D" at bounding box center [118, 183] width 32 height 6
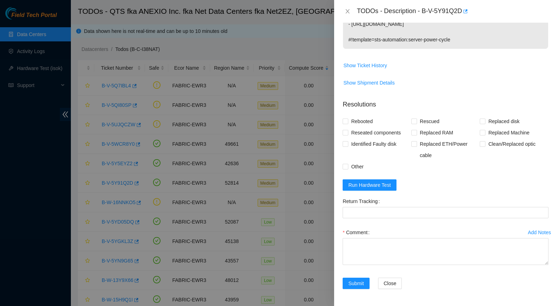
scroll to position [254, 0]
click at [387, 183] on span "Run Hardware Test" at bounding box center [369, 185] width 42 height 8
click at [432, 123] on span "Rescued" at bounding box center [429, 121] width 25 height 11
click at [416, 123] on input "Rescued" at bounding box center [413, 121] width 5 height 5
checkbox input "true"
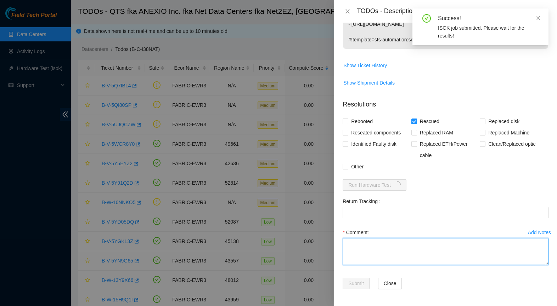
click at [375, 251] on textarea "Comment" at bounding box center [445, 251] width 206 height 27
paste textarea "-Safely powered down for ten minutes. Let power drain -Rescued and rebooted. -C…"
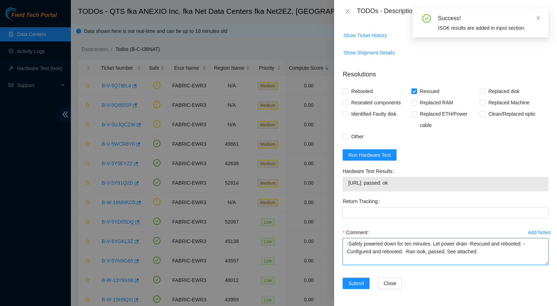
scroll to position [284, 0]
type textarea "-Safely powered down for ten minutes. Let power drain -Rescued and rebooted. -C…"
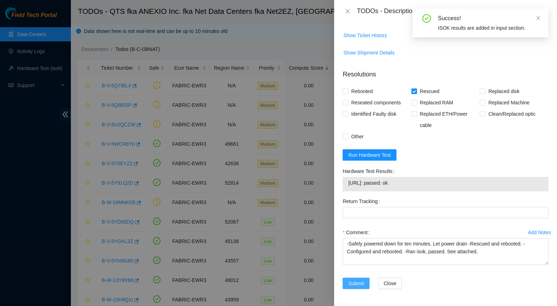
click at [351, 286] on span "Submit" at bounding box center [356, 284] width 16 height 8
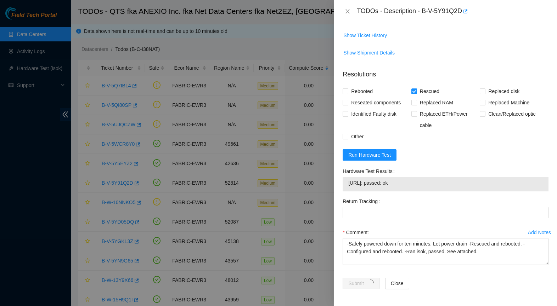
scroll to position [78, 0]
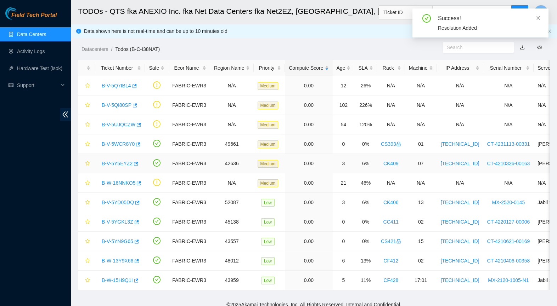
click at [117, 162] on link "B-V-5Y5EYZ2" at bounding box center [117, 164] width 31 height 6
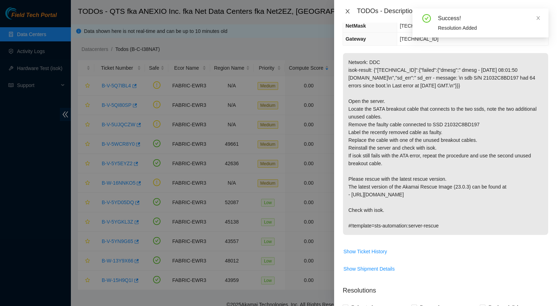
click at [347, 13] on icon "close" at bounding box center [348, 11] width 6 height 6
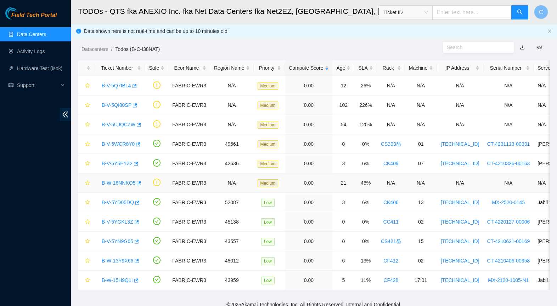
click at [113, 182] on link "B-W-16NNKO5" at bounding box center [119, 183] width 34 height 6
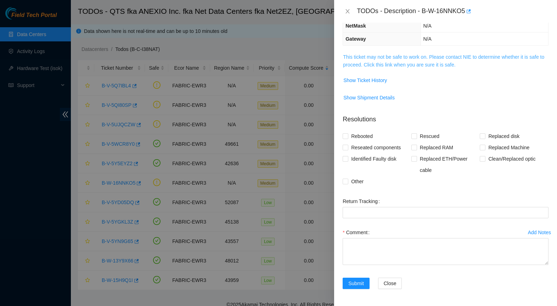
click at [442, 67] on link "This ticket may not be safe to work on. Please contact NIE to determine whether…" at bounding box center [443, 60] width 201 height 13
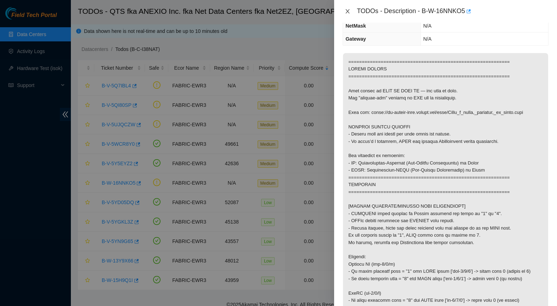
click at [347, 12] on icon "close" at bounding box center [348, 11] width 6 height 6
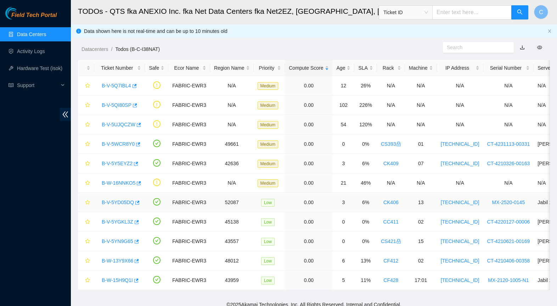
click at [120, 202] on link "B-V-5YD05DQ" at bounding box center [118, 203] width 32 height 6
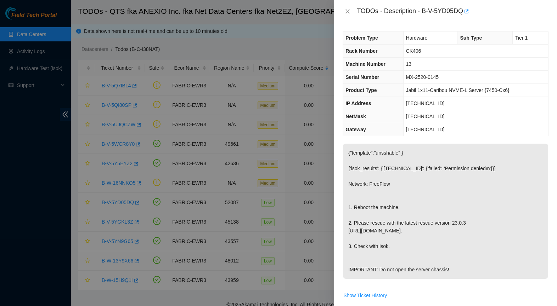
scroll to position [0, 0]
click at [348, 10] on icon "close" at bounding box center [348, 11] width 6 height 6
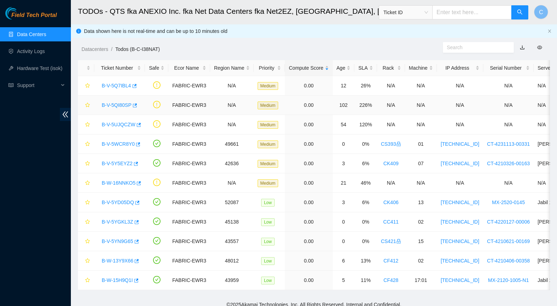
click at [121, 105] on link "B-V-5QI80SP" at bounding box center [117, 105] width 30 height 6
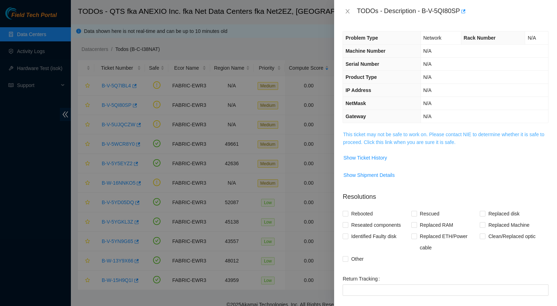
click at [371, 142] on link "This ticket may not be safe to work on. Please contact NIE to determine whether…" at bounding box center [443, 138] width 201 height 13
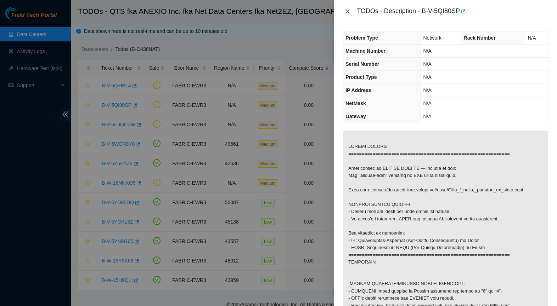
click at [345, 12] on icon "close" at bounding box center [348, 11] width 6 height 6
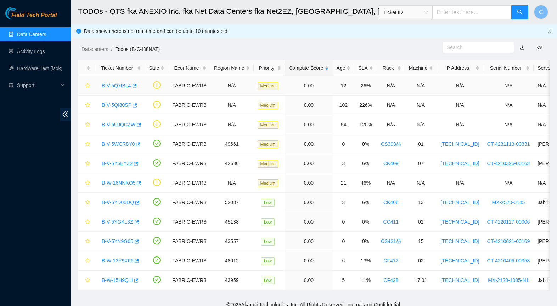
click at [111, 89] on div "B-V-5Q7IBL4" at bounding box center [119, 85] width 43 height 11
click at [112, 84] on link "B-V-5Q7IBL4" at bounding box center [116, 86] width 29 height 6
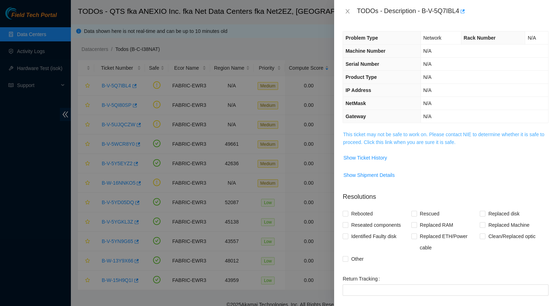
click at [362, 145] on link "This ticket may not be safe to work on. Please contact NIE to determine whether…" at bounding box center [443, 138] width 201 height 13
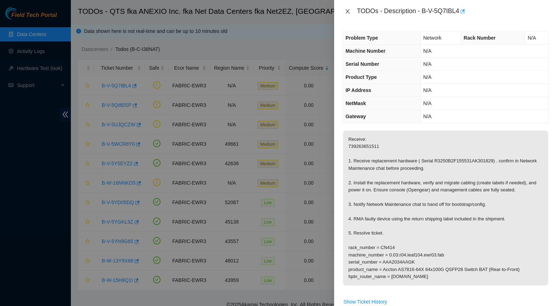
click at [346, 12] on icon "close" at bounding box center [348, 11] width 6 height 6
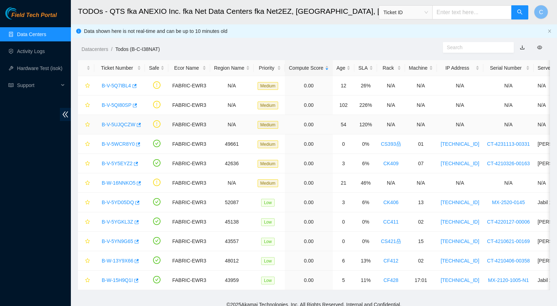
click at [127, 123] on link "B-V-5UJQCZW" at bounding box center [119, 125] width 34 height 6
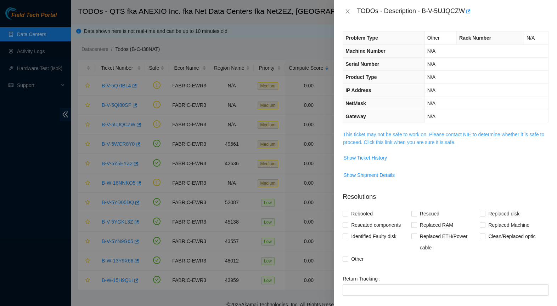
click at [377, 144] on link "This ticket may not be safe to work on. Please contact NIE to determine whether…" at bounding box center [443, 138] width 201 height 13
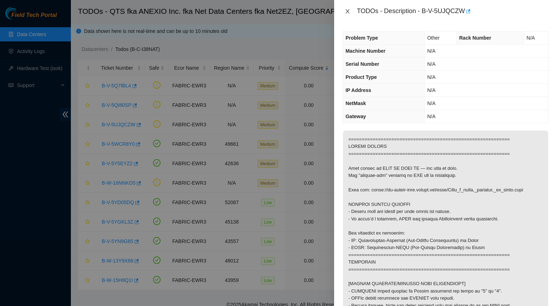
click at [346, 10] on icon "close" at bounding box center [348, 11] width 6 height 6
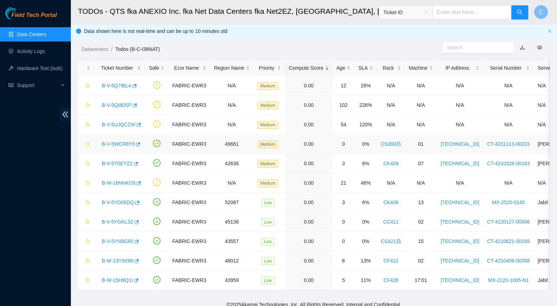
click at [119, 146] on link "B-V-5WCR8Y0" at bounding box center [118, 144] width 33 height 6
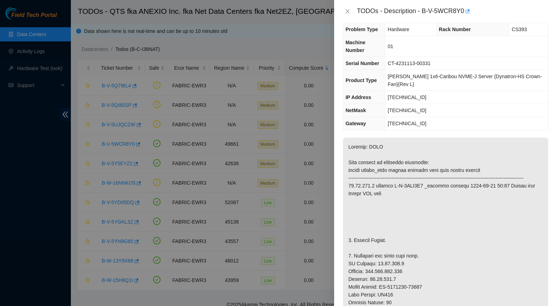
scroll to position [10, 0]
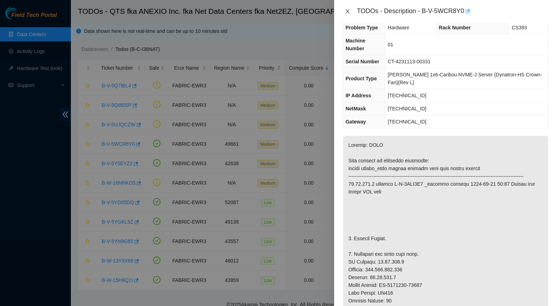
click at [346, 13] on icon "close" at bounding box center [348, 11] width 6 height 6
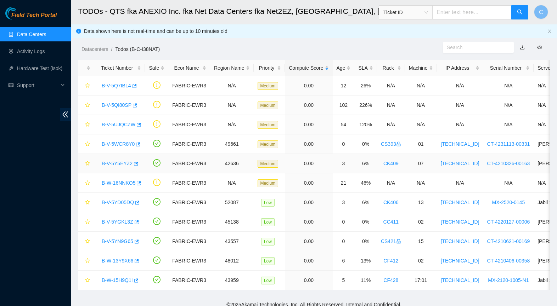
click at [123, 165] on link "B-V-5Y5EYZ2" at bounding box center [117, 164] width 31 height 6
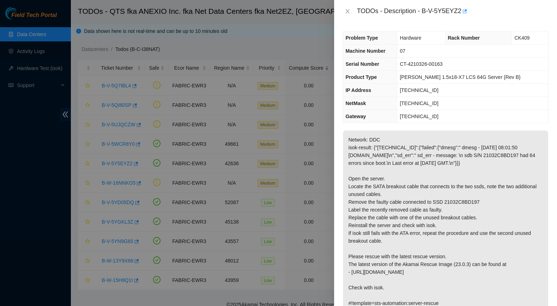
scroll to position [0, 0]
click at [347, 12] on icon "close" at bounding box center [348, 11] width 6 height 6
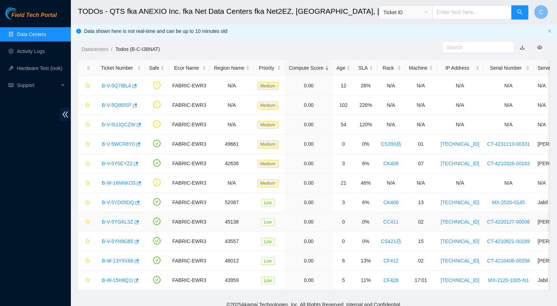
click at [116, 224] on link "B-V-5YGKL3Z" at bounding box center [118, 222] width 32 height 6
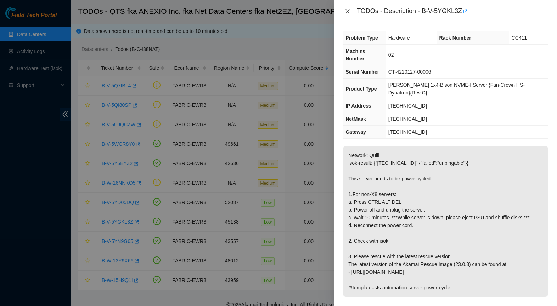
click at [348, 12] on icon "close" at bounding box center [348, 11] width 4 height 4
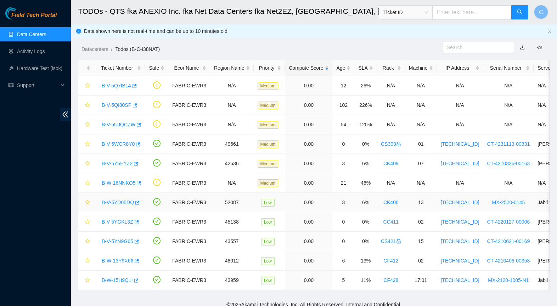
click at [123, 203] on link "B-V-5YD05DQ" at bounding box center [118, 203] width 32 height 6
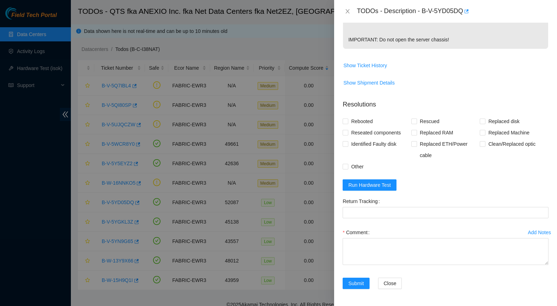
scroll to position [246, 0]
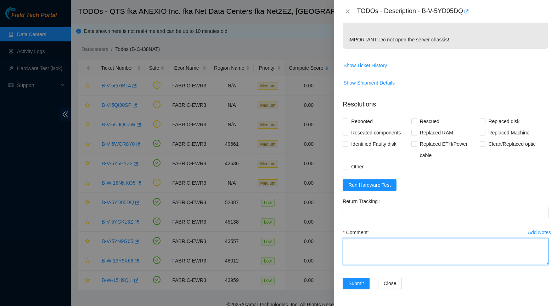
click at [421, 253] on textarea "Comment" at bounding box center [445, 251] width 206 height 27
paste textarea "-Safely powered down for ten minutes. Let power drain -Rescued and rebooted. -C…"
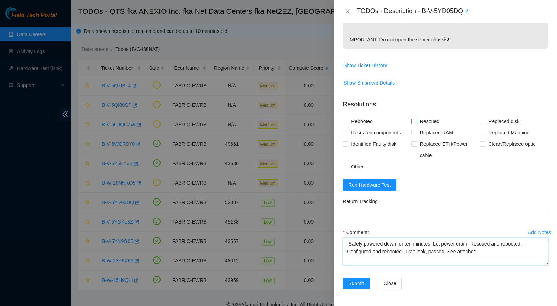
type textarea "-Safely powered down for ten minutes. Let power drain -Rescued and rebooted. -C…"
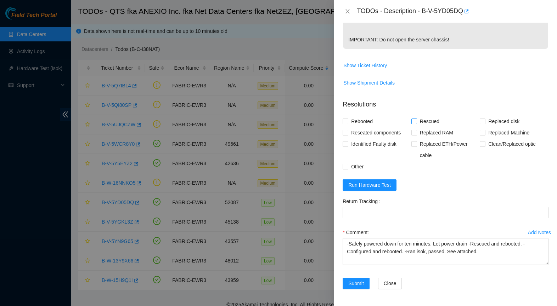
click at [428, 118] on span "Rescued" at bounding box center [429, 121] width 25 height 11
click at [416, 119] on input "Rescued" at bounding box center [413, 121] width 5 height 5
checkbox input "true"
click at [380, 185] on span "Run Hardware Test" at bounding box center [369, 185] width 42 height 8
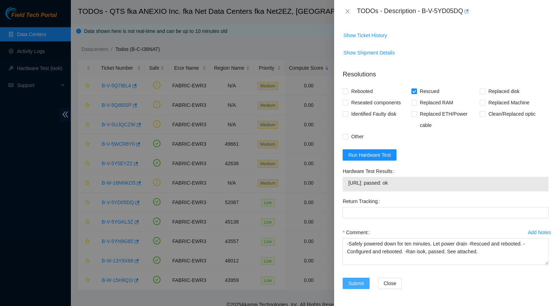
scroll to position [276, 0]
click at [360, 284] on span "Submit" at bounding box center [356, 284] width 16 height 8
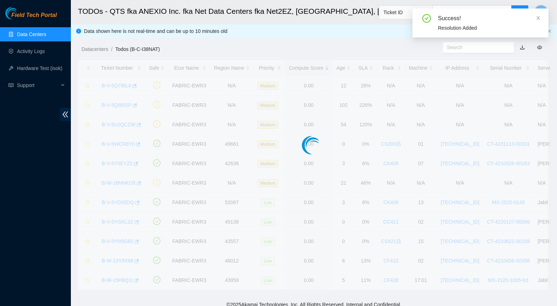
scroll to position [78, 0]
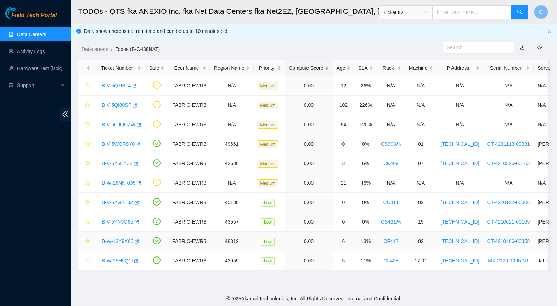
click at [113, 242] on link "B-W-13Y9X66" at bounding box center [118, 242] width 32 height 6
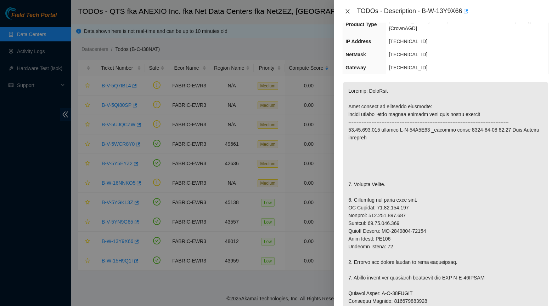
click at [349, 14] on button "Close" at bounding box center [347, 11] width 10 height 7
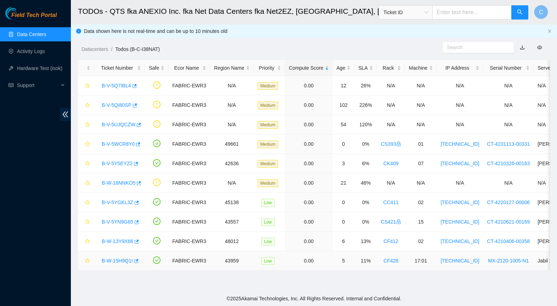
click at [123, 259] on link "B-W-15H9Q1I" at bounding box center [117, 261] width 31 height 6
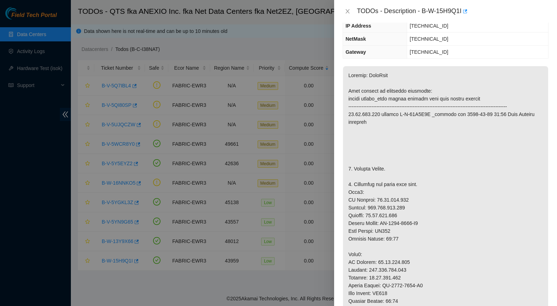
click at [349, 15] on div "TODOs - Description - B-W-15H9Q1I" at bounding box center [445, 11] width 206 height 11
click at [348, 10] on icon "close" at bounding box center [348, 11] width 6 height 6
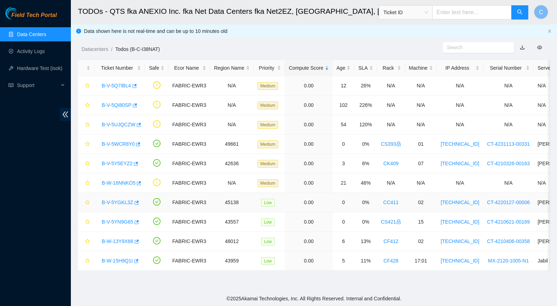
click at [122, 203] on link "B-V-5YGKL3Z" at bounding box center [118, 203] width 32 height 6
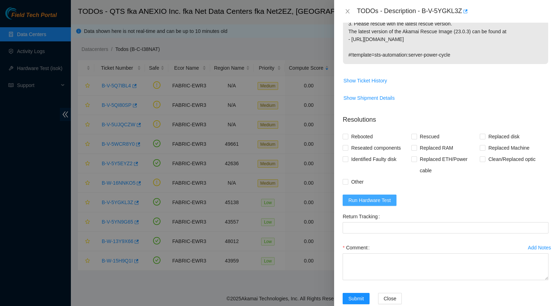
scroll to position [233, 0]
click at [384, 197] on span "Run Hardware Test" at bounding box center [369, 201] width 42 height 8
click at [426, 131] on span "Rescued" at bounding box center [429, 136] width 25 height 11
click at [416, 134] on input "Rescued" at bounding box center [413, 136] width 5 height 5
checkbox input "true"
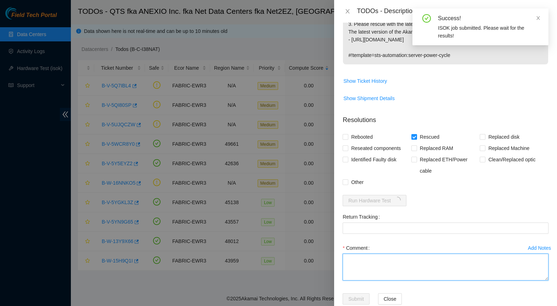
click at [356, 254] on textarea "Comment" at bounding box center [445, 267] width 206 height 27
paste textarea "-Safely powered down for ten minutes. Let power drain -Rescued and rebooted. -C…"
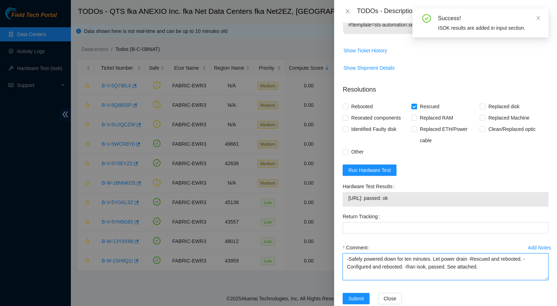
scroll to position [263, 0]
type textarea "-Safely powered down for ten minutes. Let power drain -Rescued and rebooted. -C…"
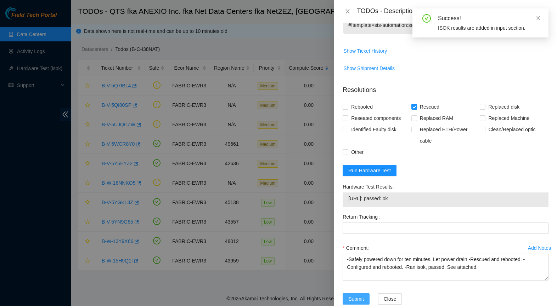
click at [356, 295] on span "Submit" at bounding box center [356, 299] width 16 height 8
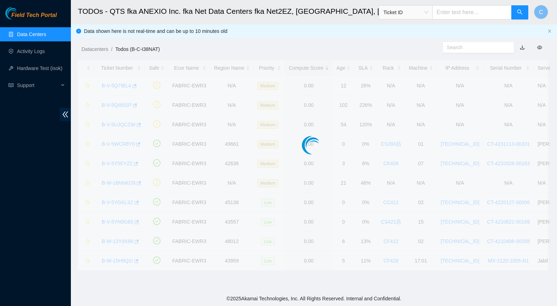
scroll to position [78, 0]
